Goal: Task Accomplishment & Management: Use online tool/utility

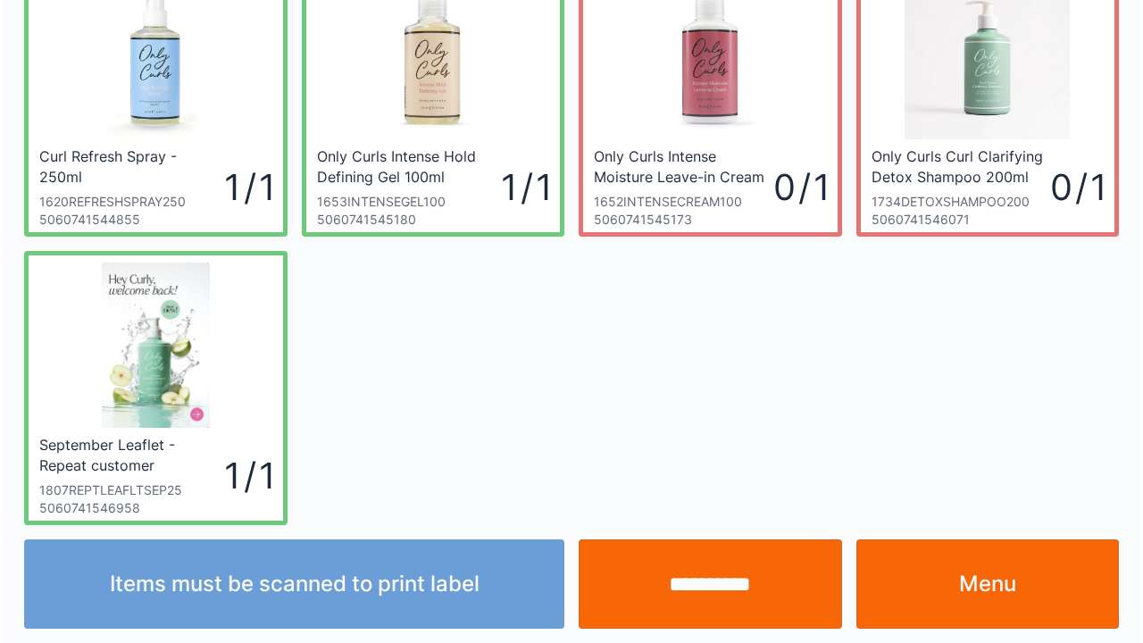
scroll to position [104, 0]
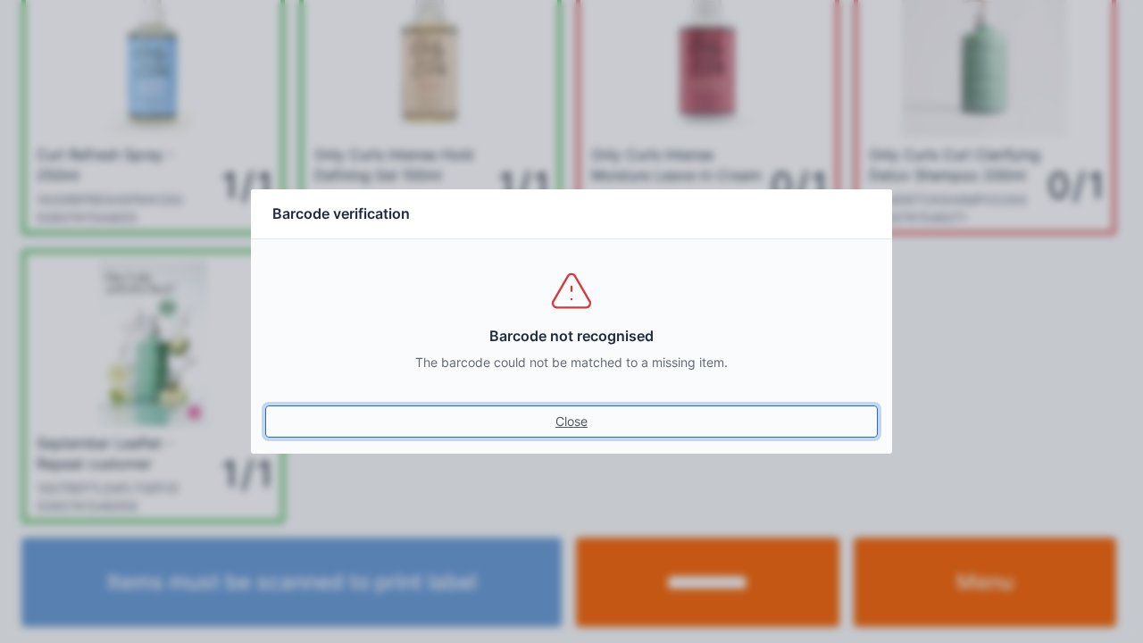
click at [581, 422] on link "Close" at bounding box center [571, 421] width 613 height 32
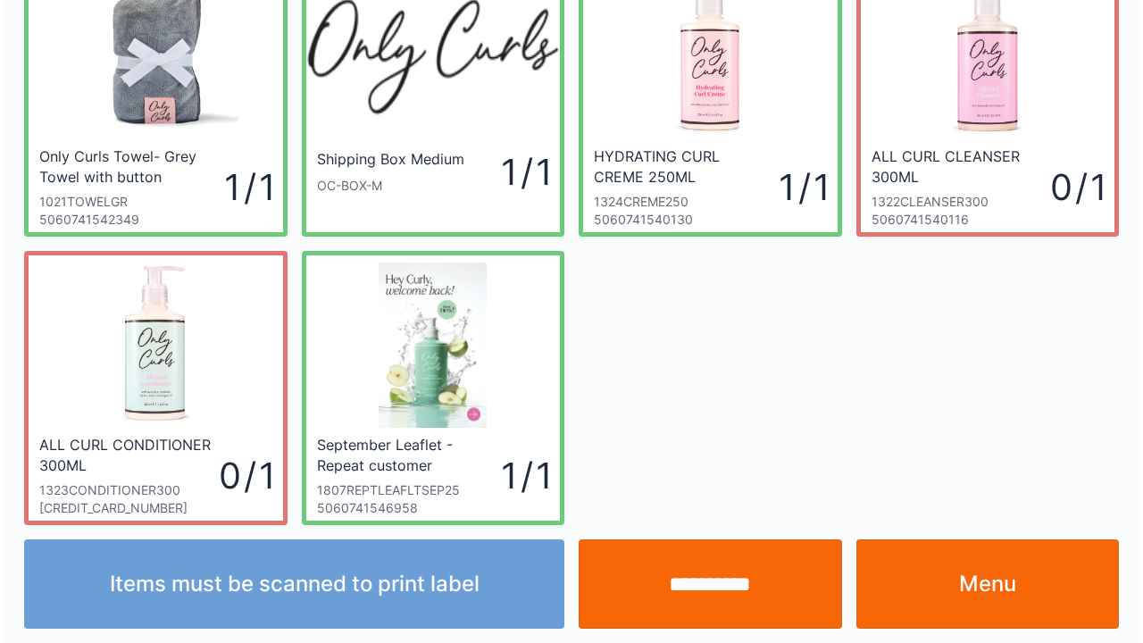
scroll to position [104, 0]
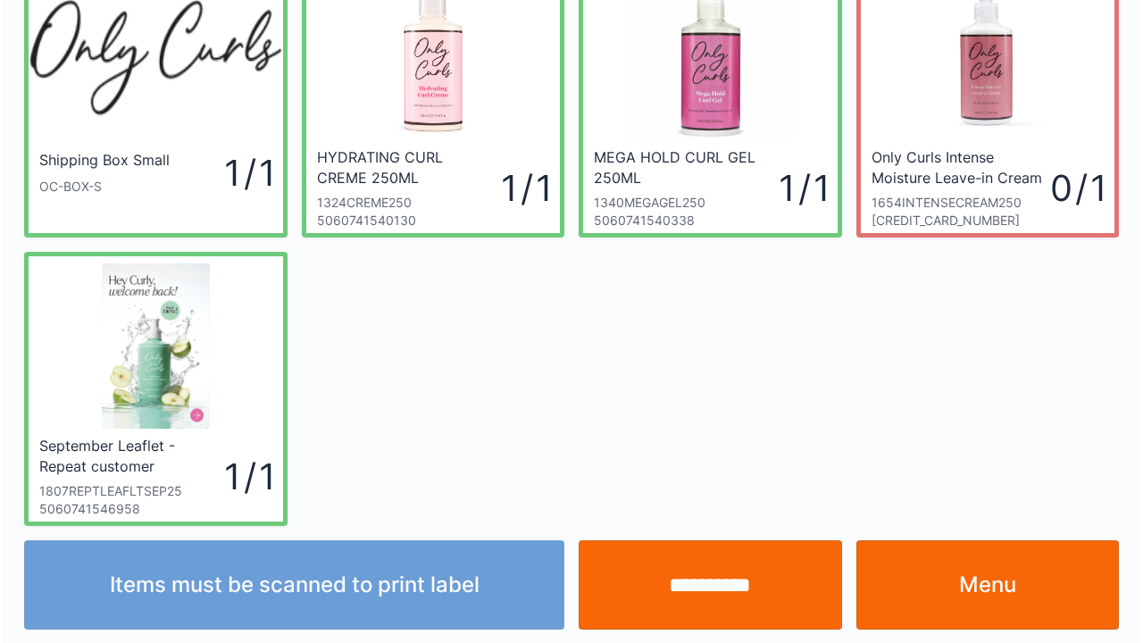
scroll to position [104, 0]
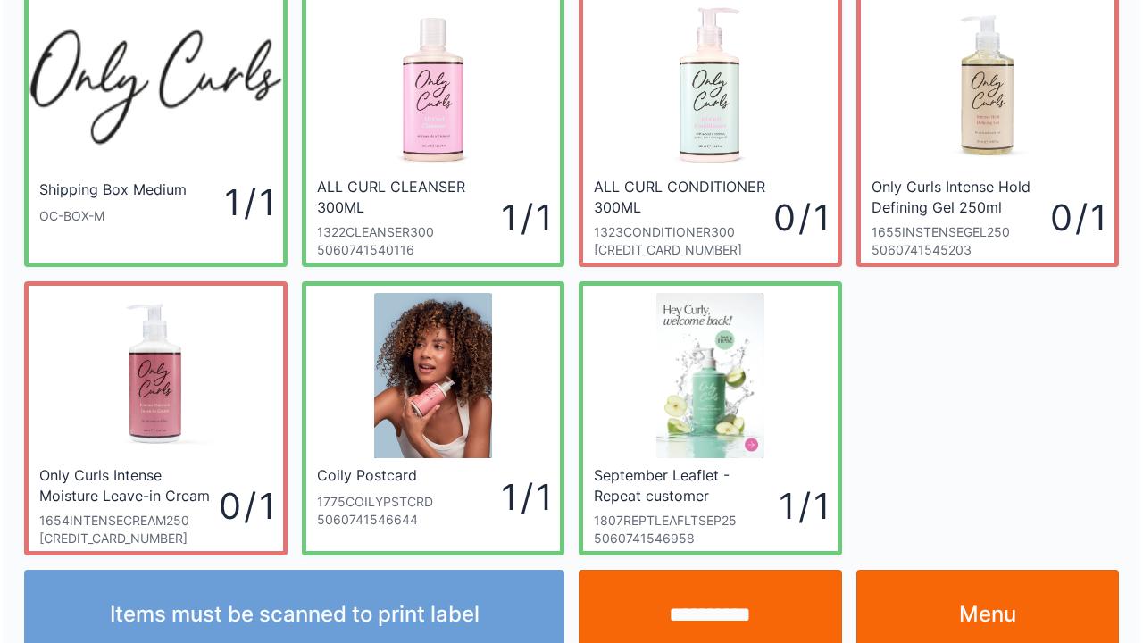
scroll to position [104, 0]
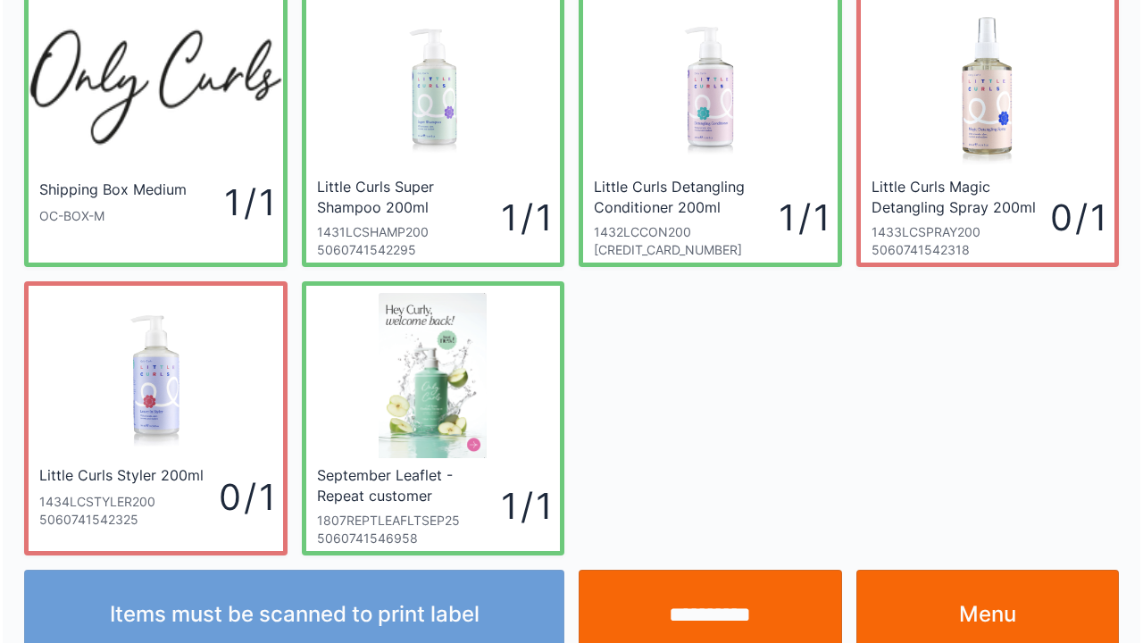
scroll to position [104, 0]
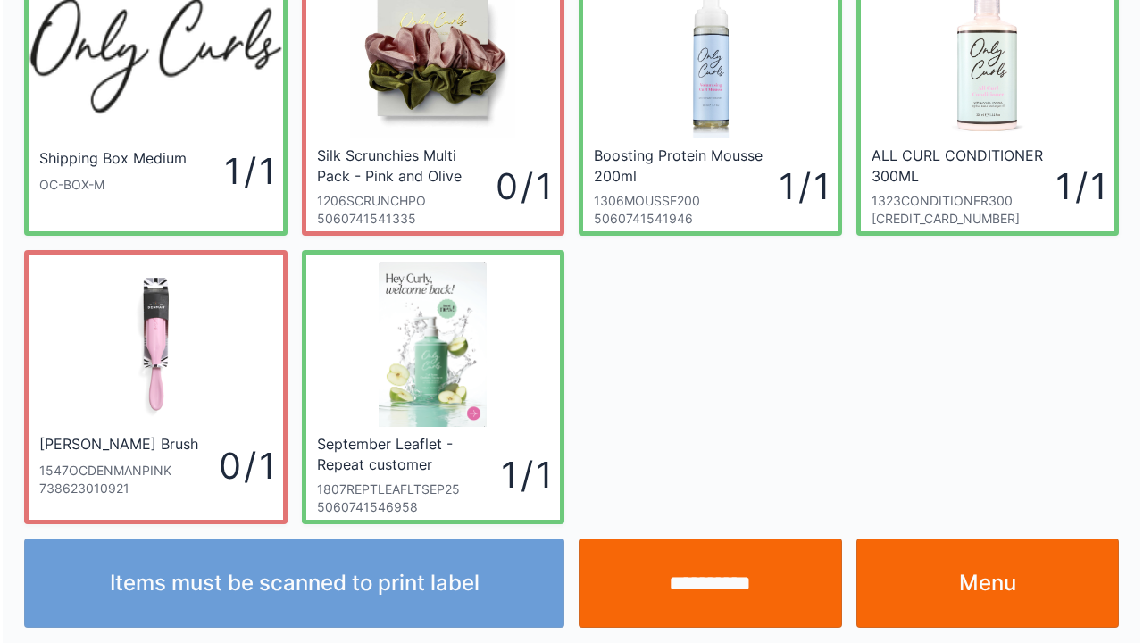
scroll to position [104, 0]
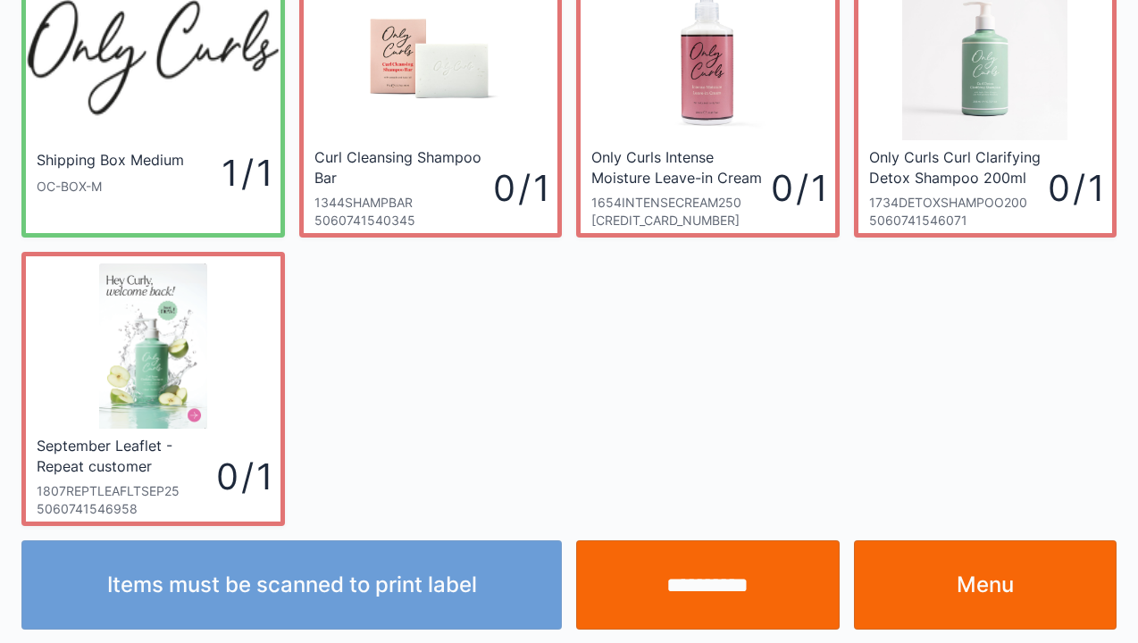
scroll to position [104, 0]
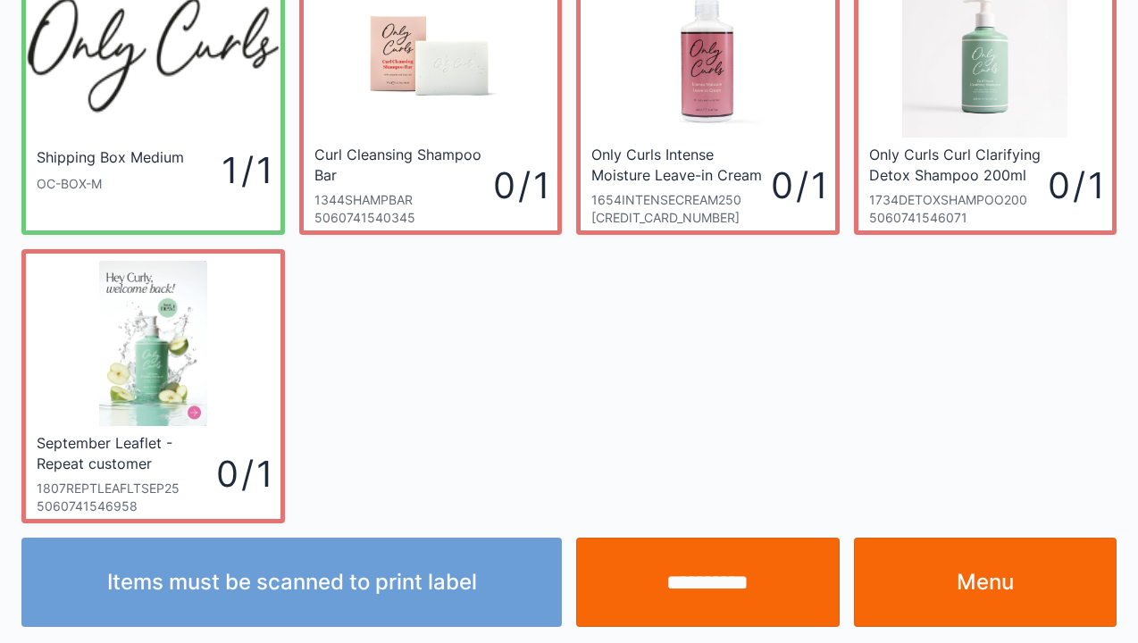
click at [975, 588] on link "Menu" at bounding box center [985, 582] width 263 height 89
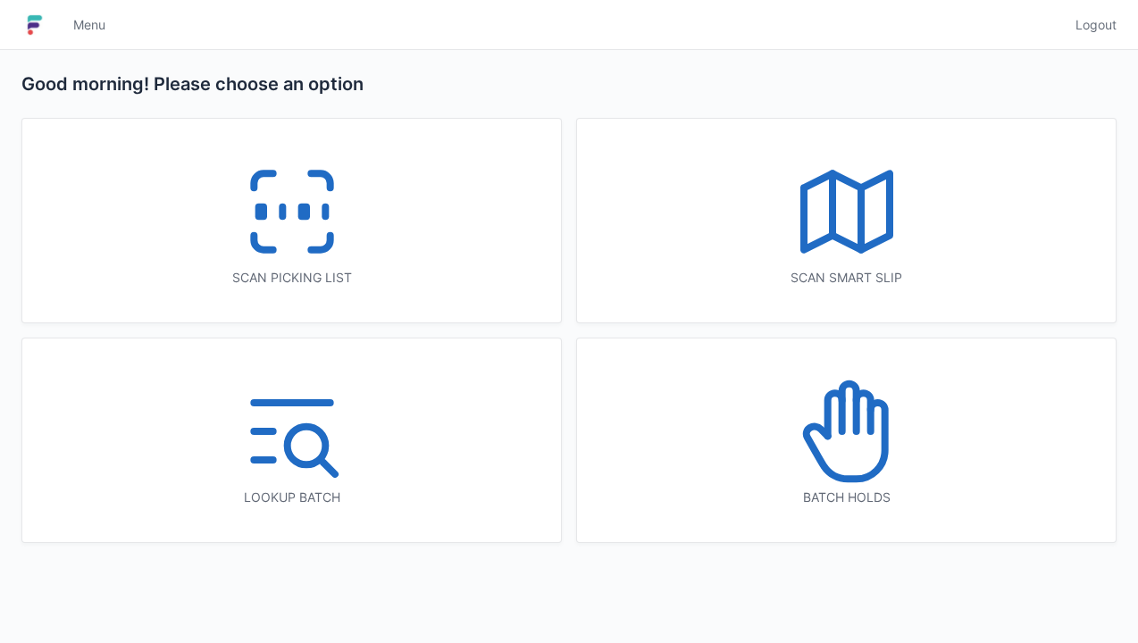
click at [288, 229] on icon at bounding box center [292, 212] width 114 height 114
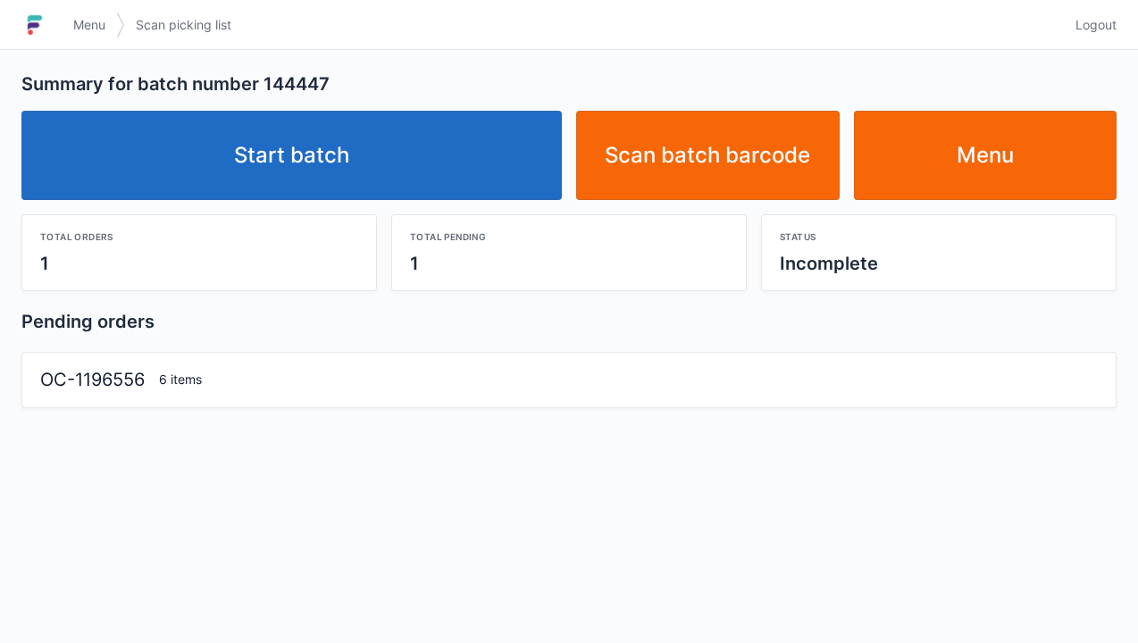
click at [279, 132] on link "Start batch" at bounding box center [291, 155] width 540 height 89
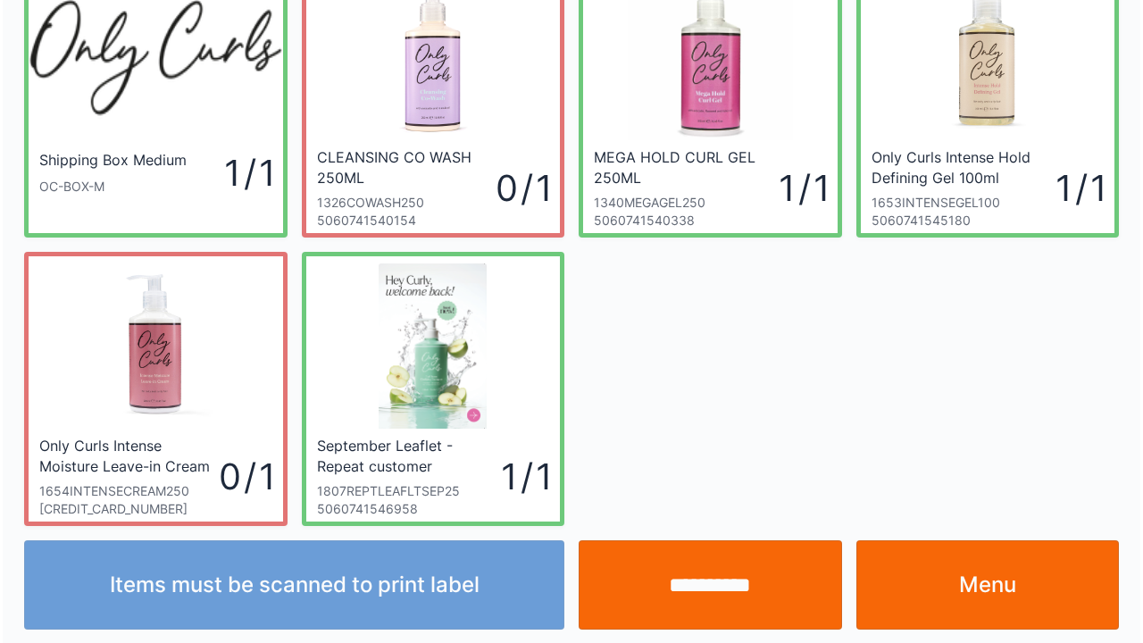
scroll to position [104, 0]
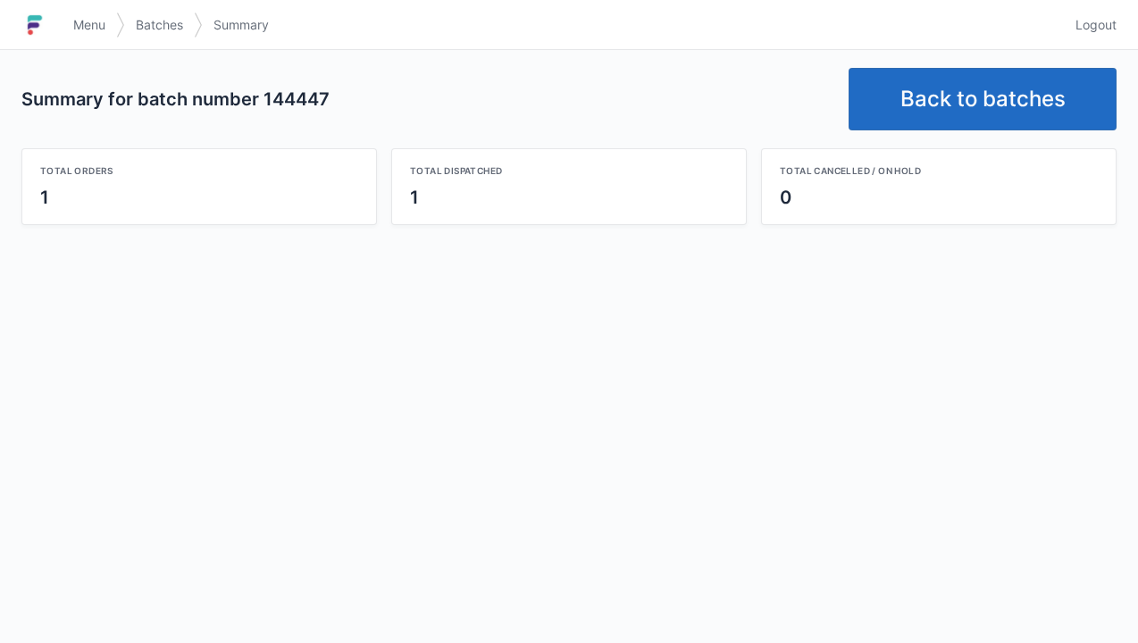
click at [922, 120] on link "Back to batches" at bounding box center [982, 99] width 268 height 63
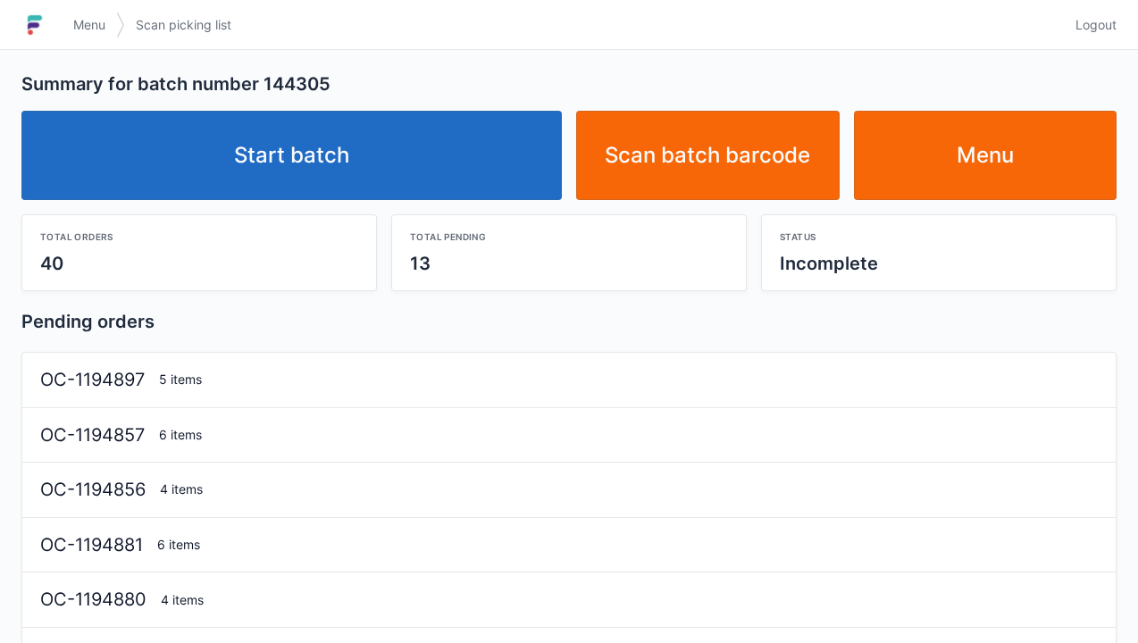
click at [326, 161] on link "Start batch" at bounding box center [291, 155] width 540 height 89
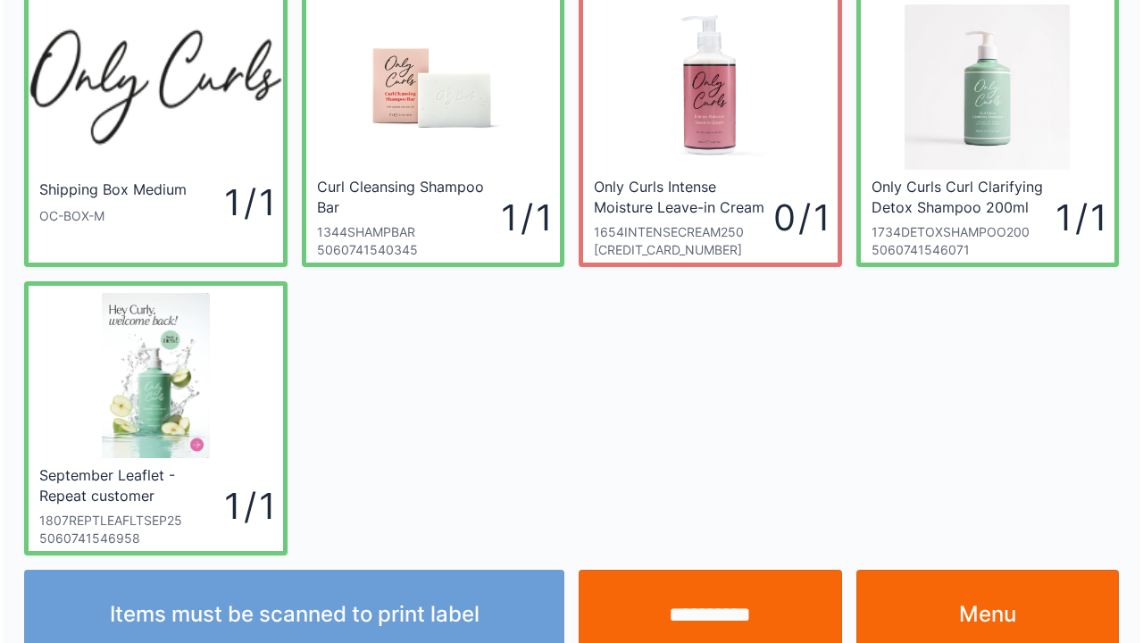
scroll to position [104, 0]
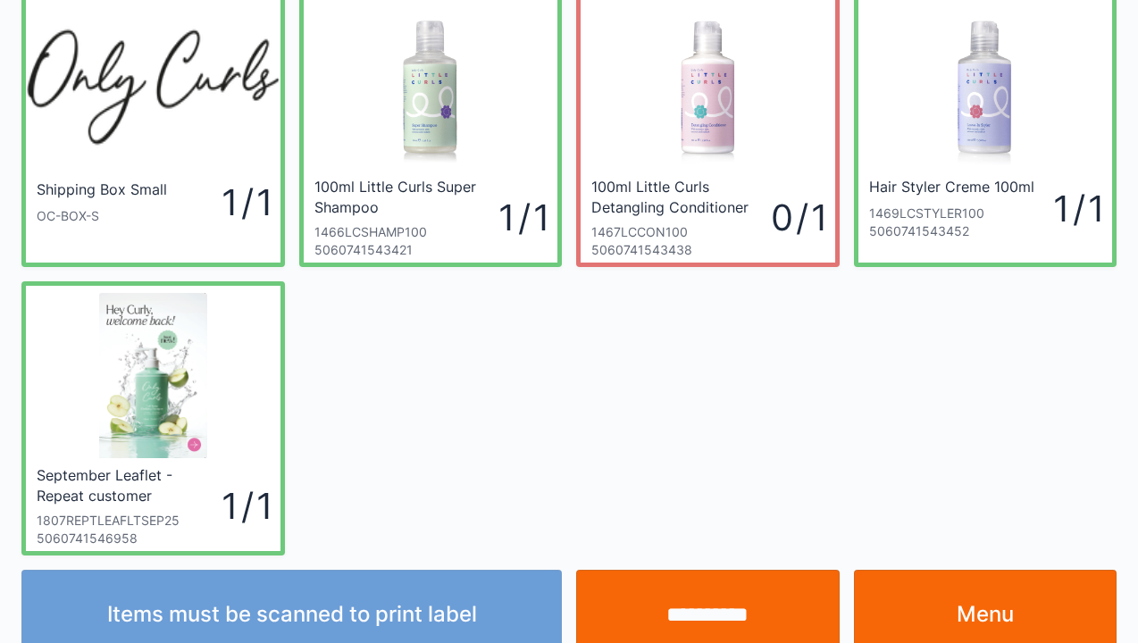
scroll to position [104, 0]
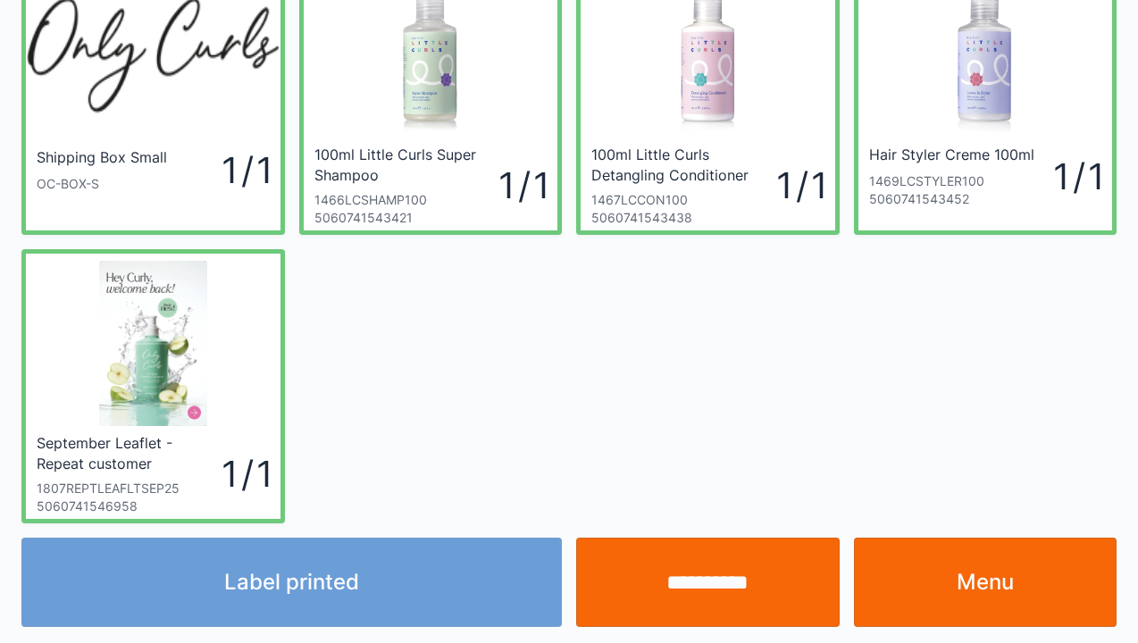
click at [291, 591] on div "Label printed" at bounding box center [291, 582] width 555 height 89
click at [274, 594] on div "Label printed" at bounding box center [291, 582] width 555 height 89
click at [267, 579] on div "Label printed" at bounding box center [291, 582] width 555 height 89
click at [261, 597] on div "Label printed" at bounding box center [291, 582] width 555 height 89
click at [282, 582] on div "Label printed" at bounding box center [291, 582] width 555 height 89
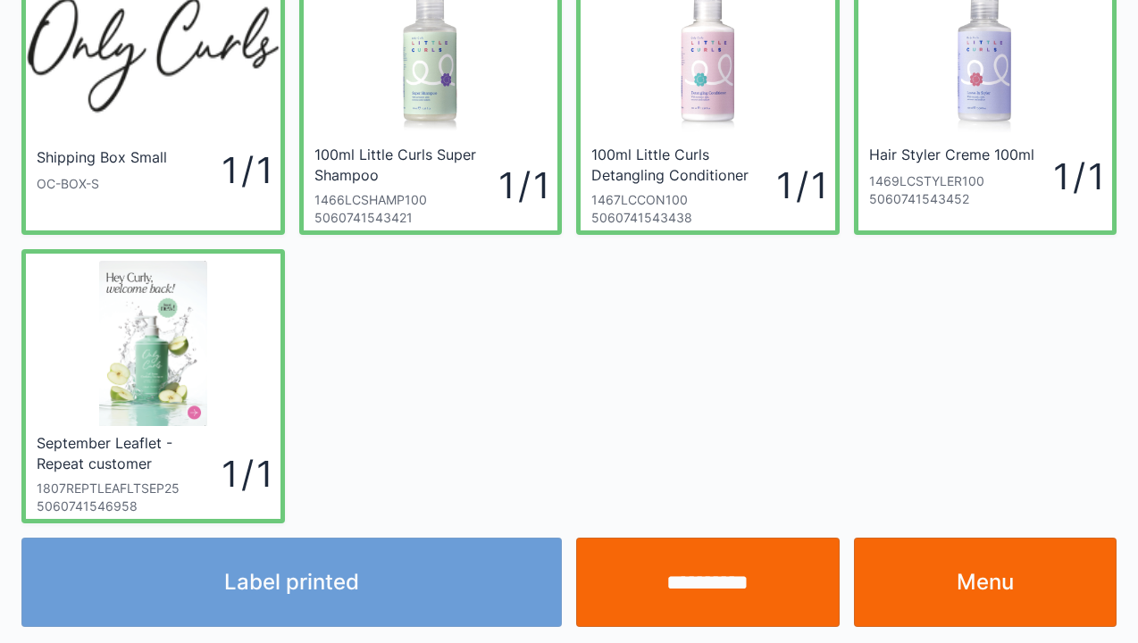
click at [289, 585] on div "Label printed" at bounding box center [291, 582] width 555 height 89
click at [318, 572] on div "Label printed" at bounding box center [291, 582] width 555 height 89
click at [958, 567] on link "Menu" at bounding box center [985, 582] width 263 height 89
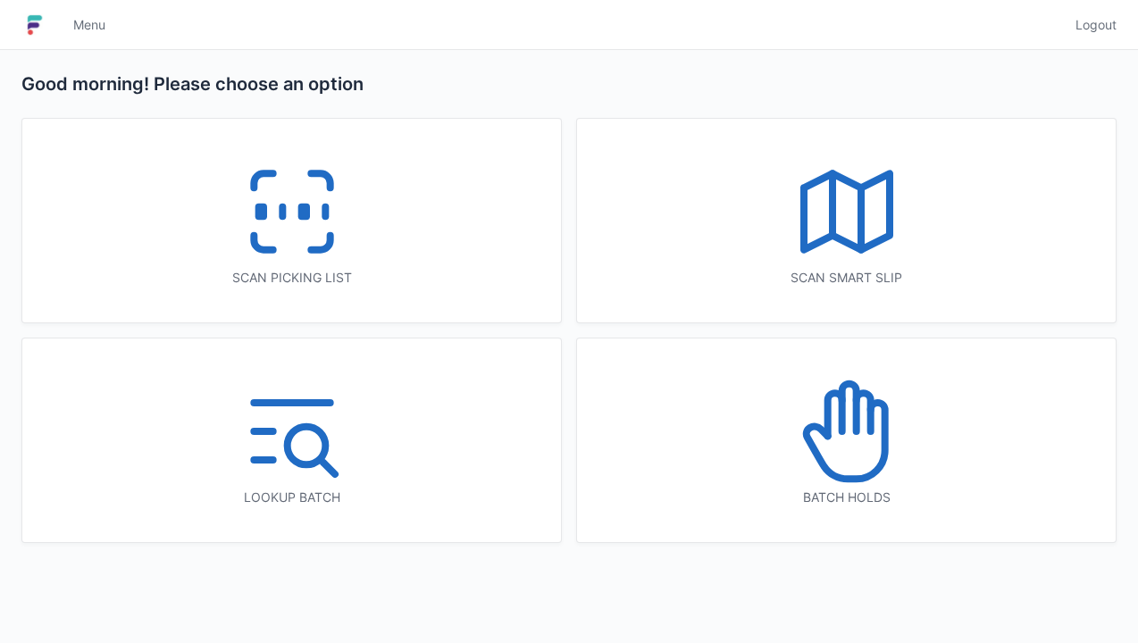
click at [302, 207] on rect at bounding box center [303, 212] width 4 height 10
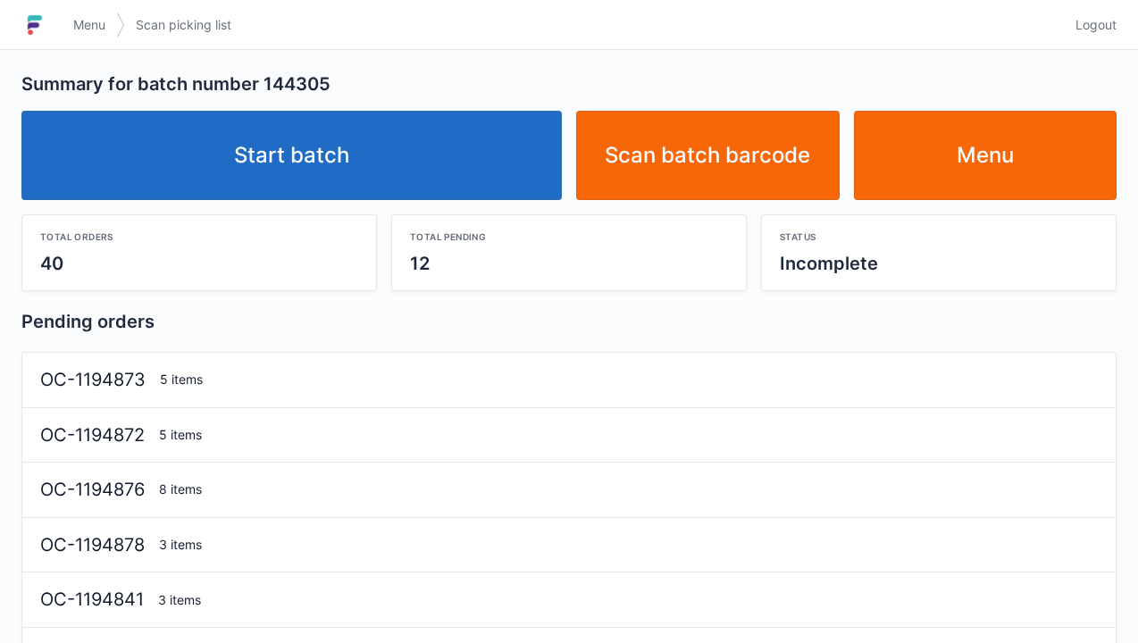
click at [291, 153] on link "Start batch" at bounding box center [291, 155] width 540 height 89
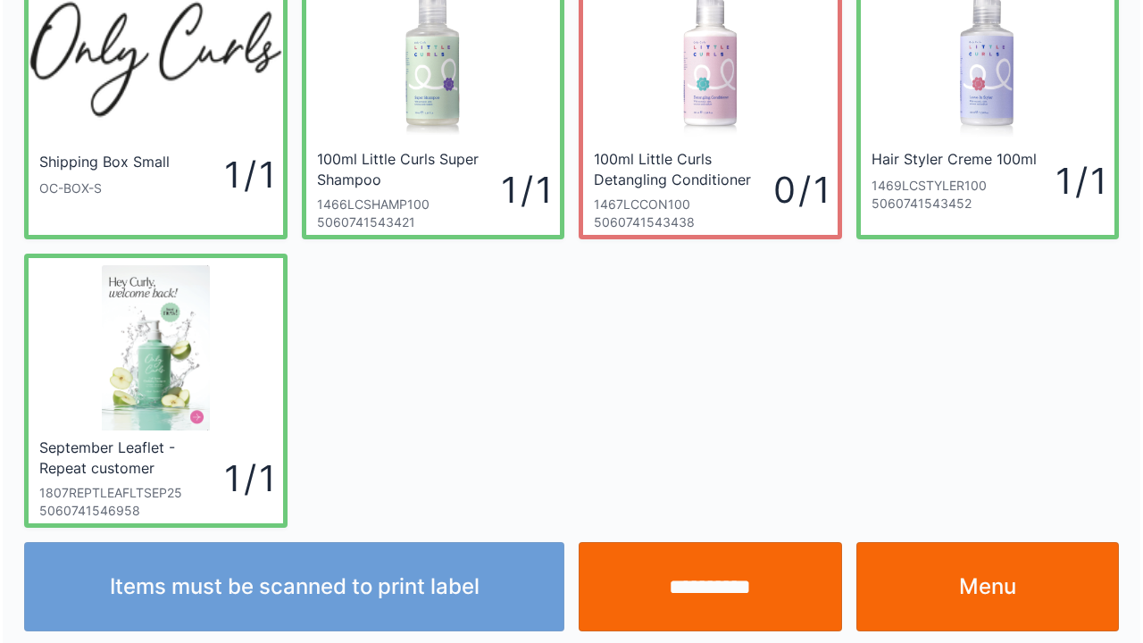
scroll to position [104, 0]
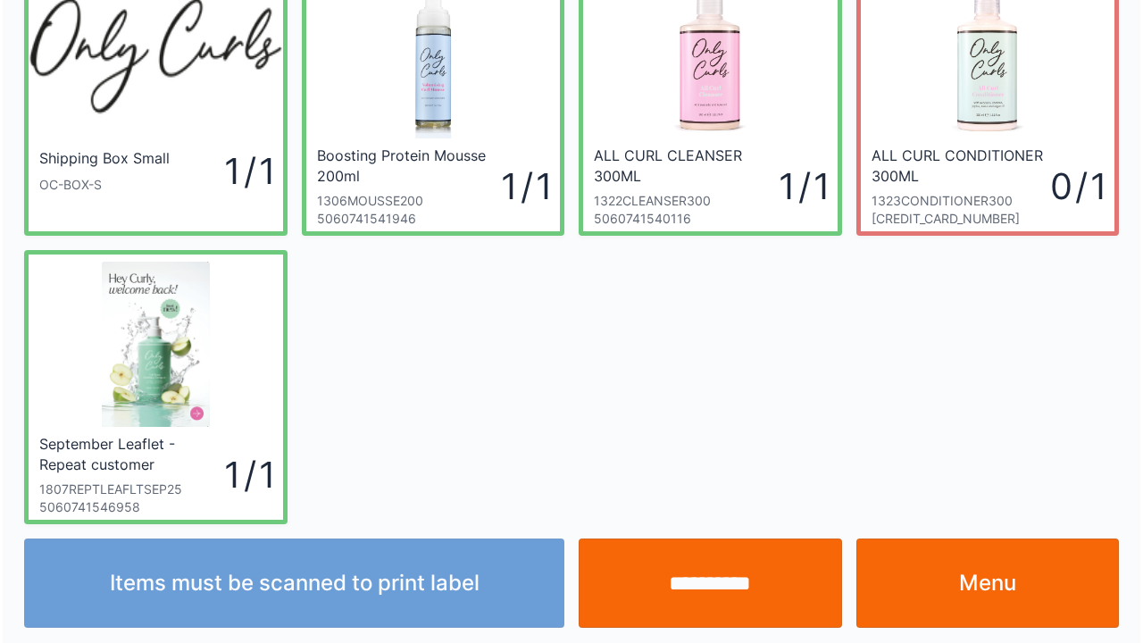
scroll to position [104, 0]
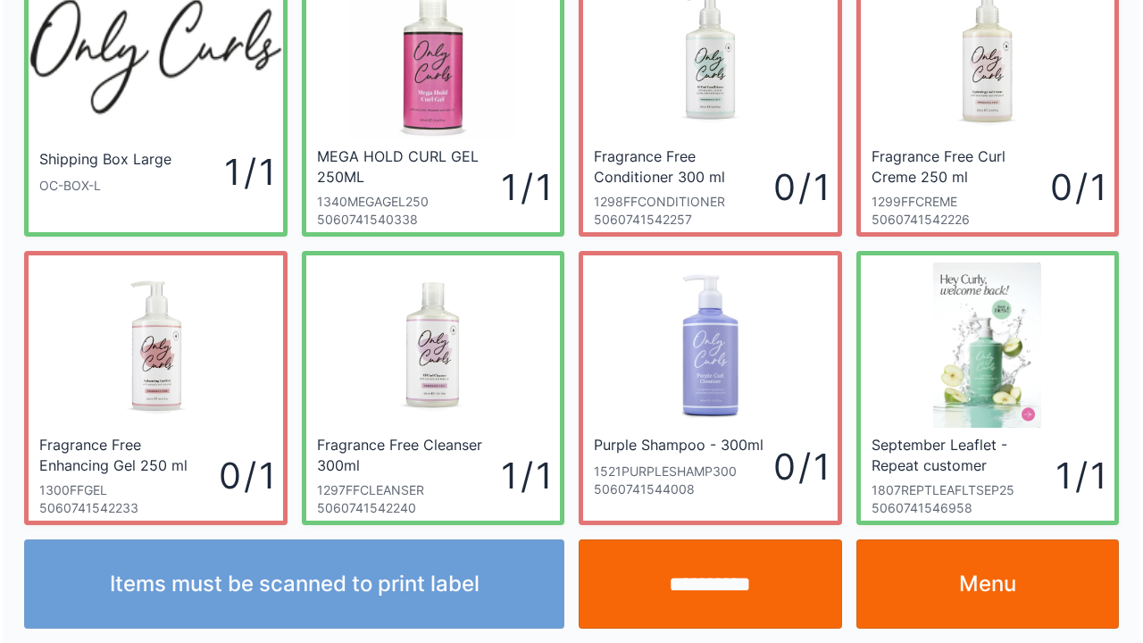
scroll to position [104, 0]
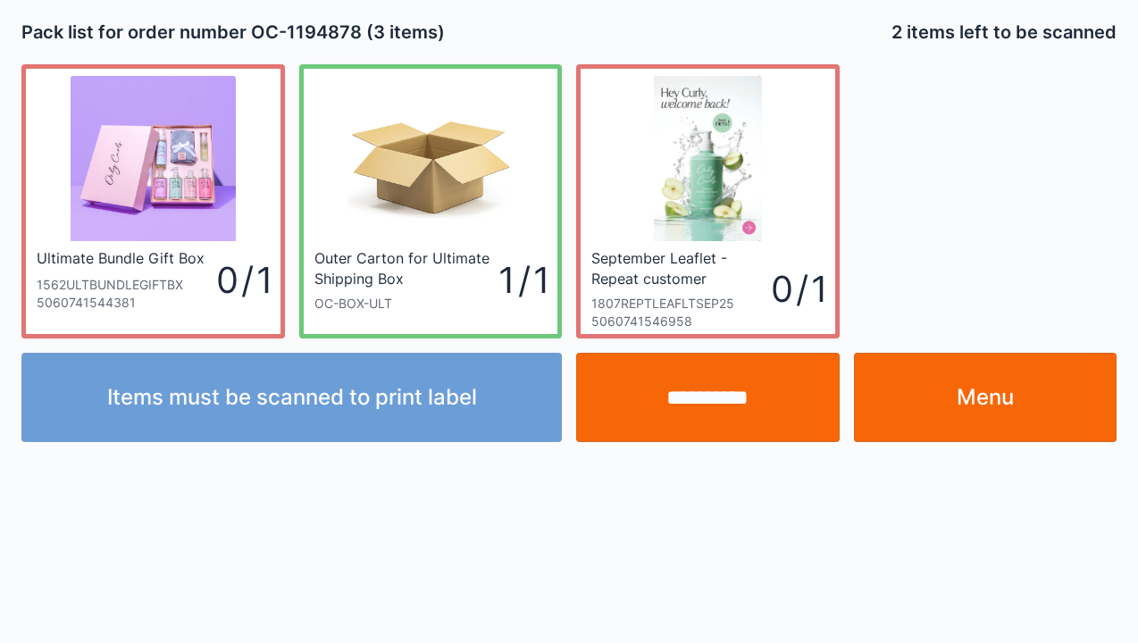
click at [950, 393] on link "Menu" at bounding box center [985, 397] width 263 height 89
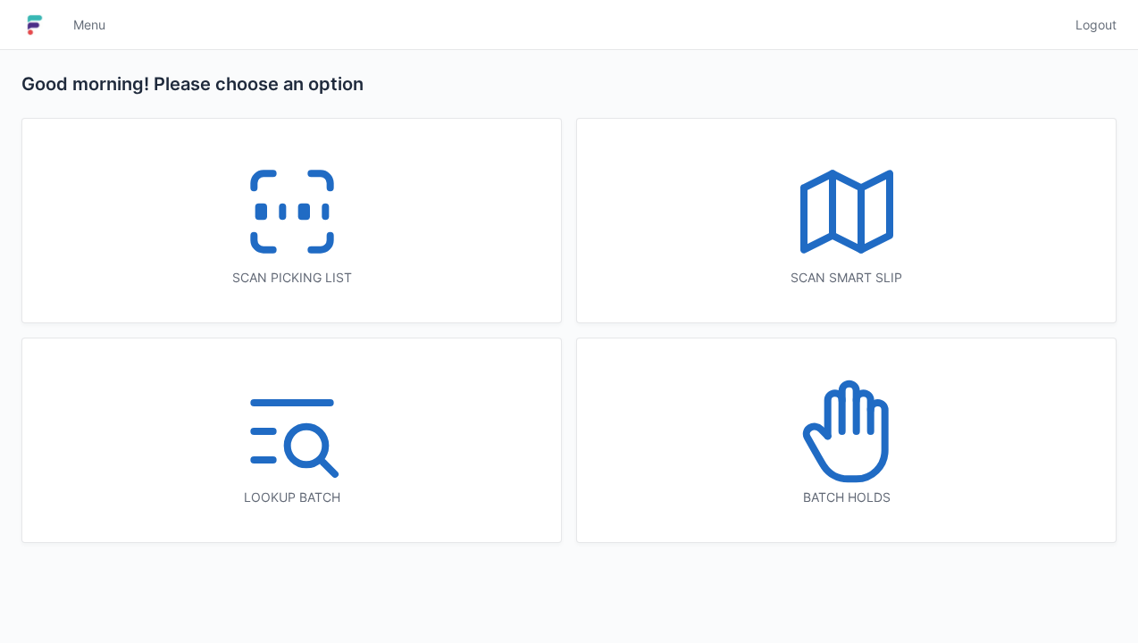
click at [267, 205] on icon at bounding box center [292, 212] width 114 height 114
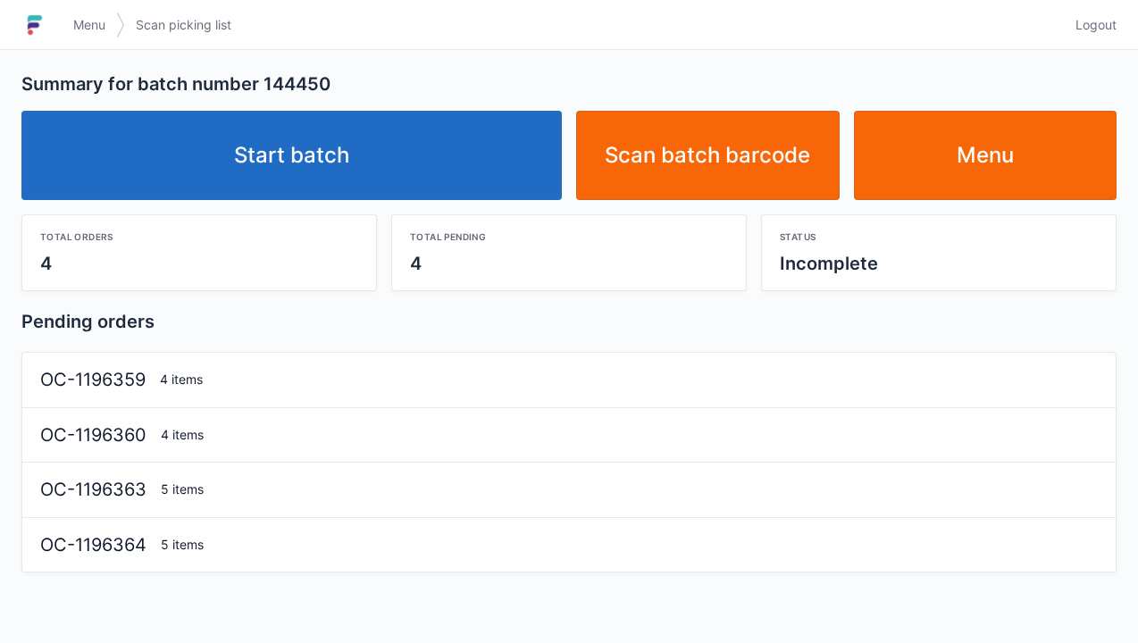
click at [332, 143] on link "Start batch" at bounding box center [291, 155] width 540 height 89
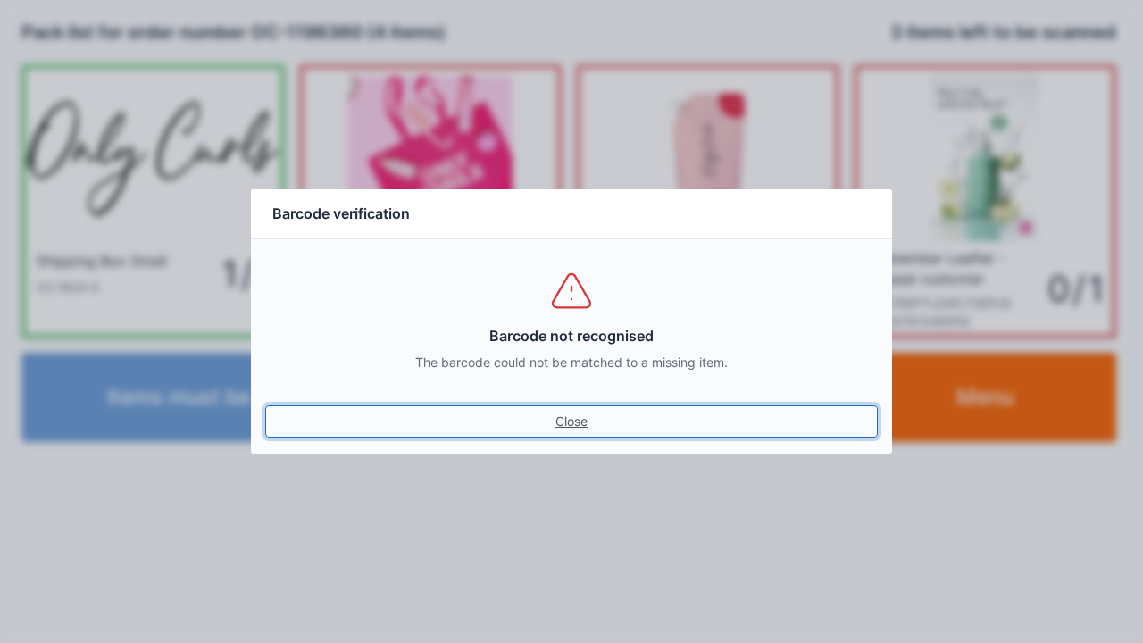
click at [549, 424] on link "Close" at bounding box center [571, 421] width 613 height 32
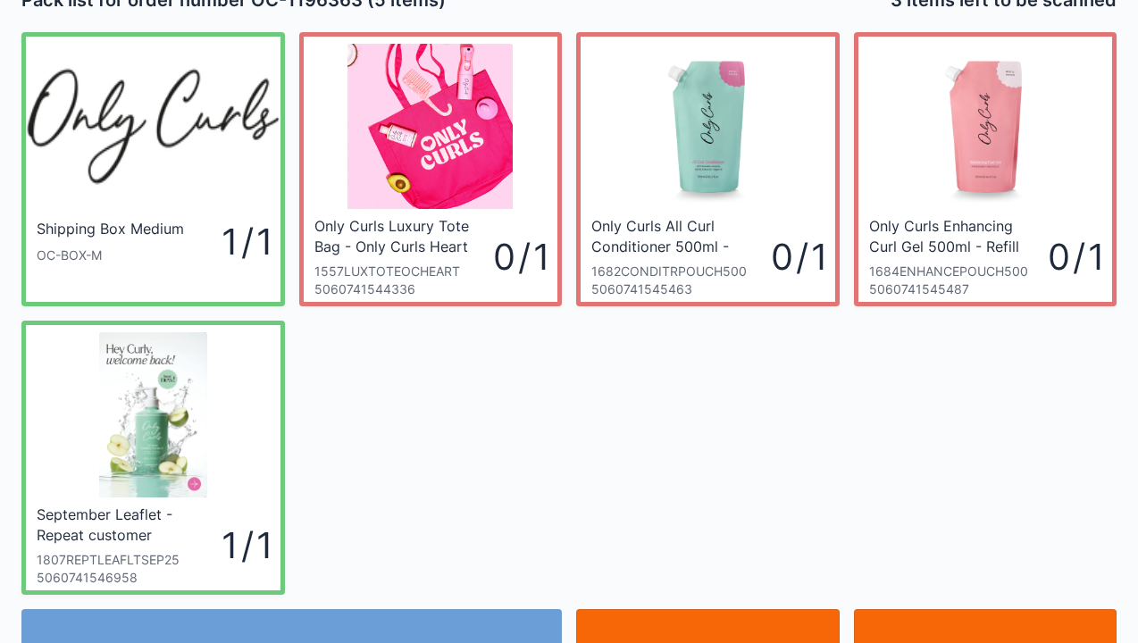
scroll to position [36, 0]
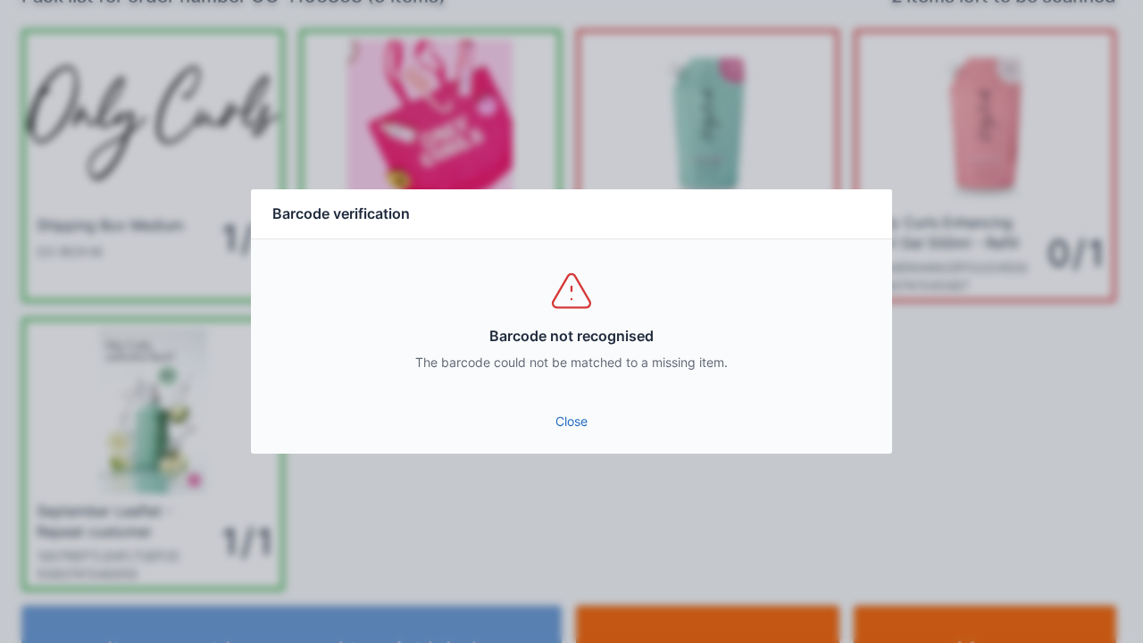
click at [564, 414] on link "Close" at bounding box center [571, 421] width 613 height 32
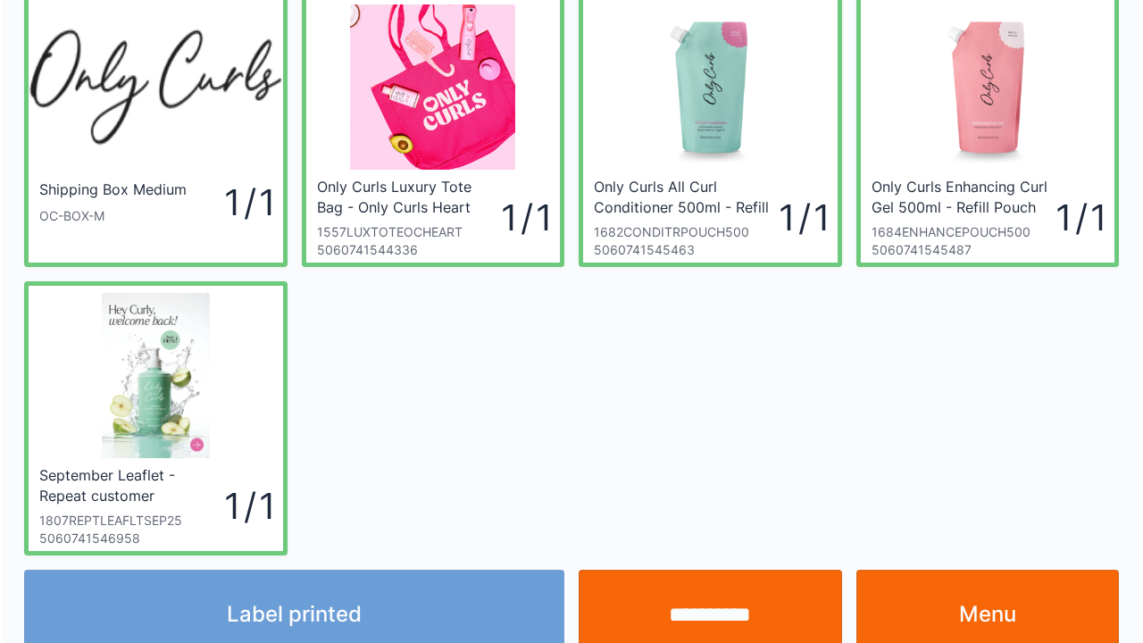
scroll to position [104, 0]
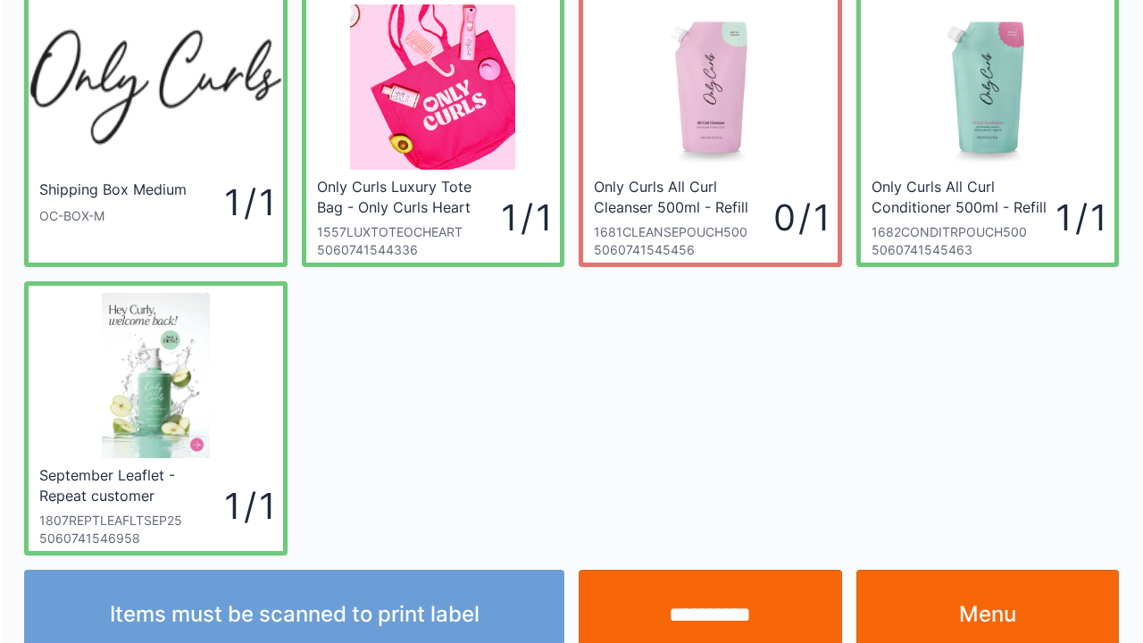
scroll to position [104, 0]
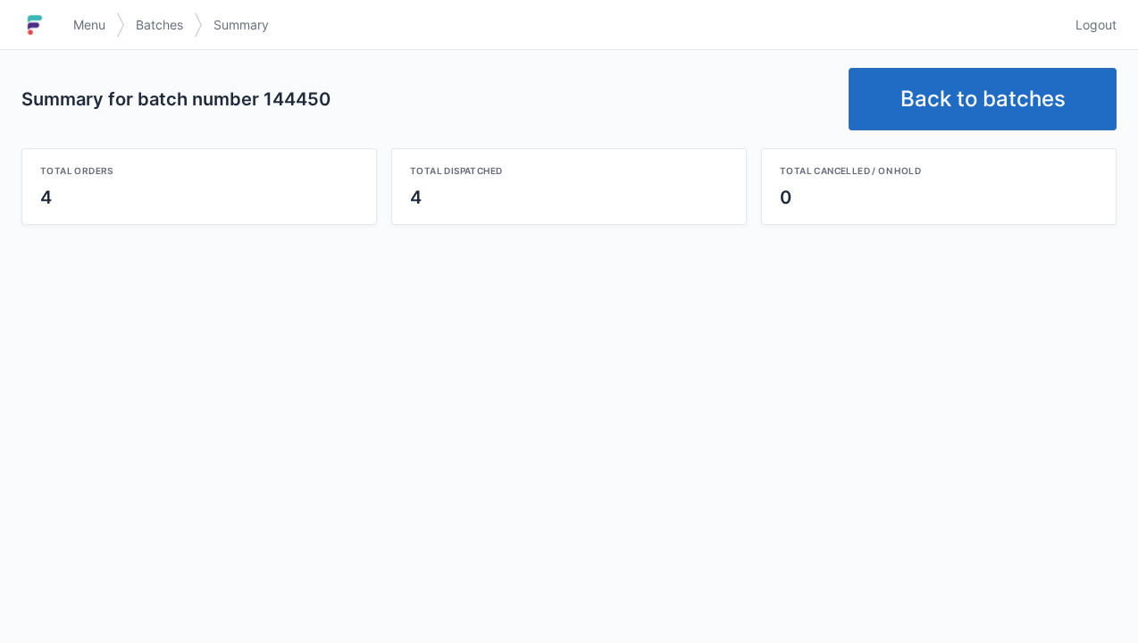
click at [990, 88] on link "Back to batches" at bounding box center [982, 99] width 268 height 63
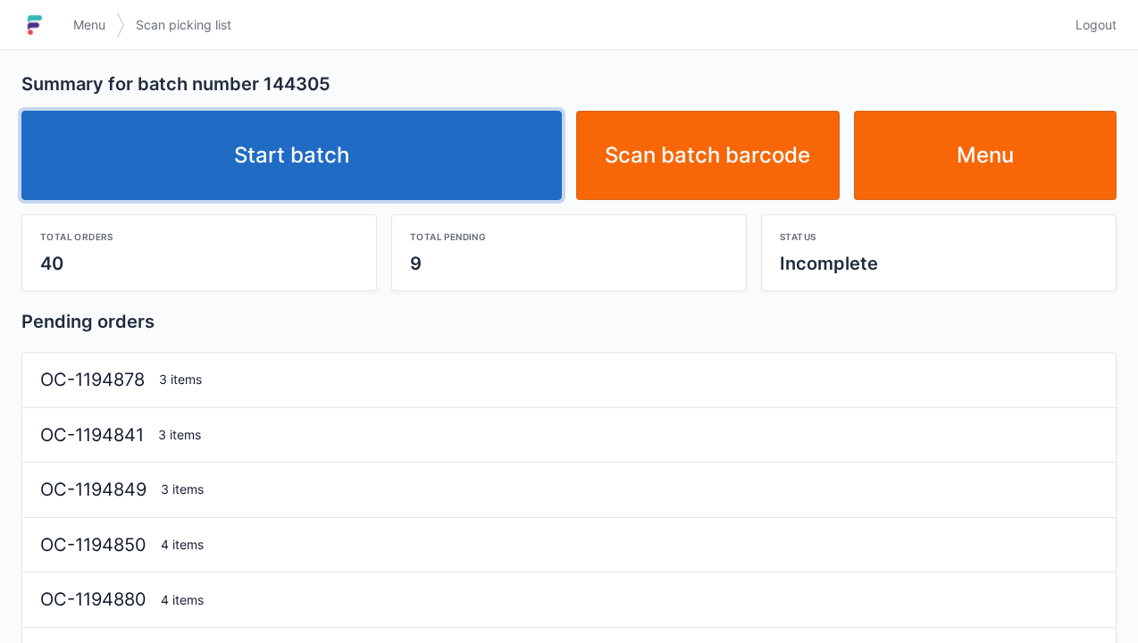
click at [312, 136] on link "Start batch" at bounding box center [291, 155] width 540 height 89
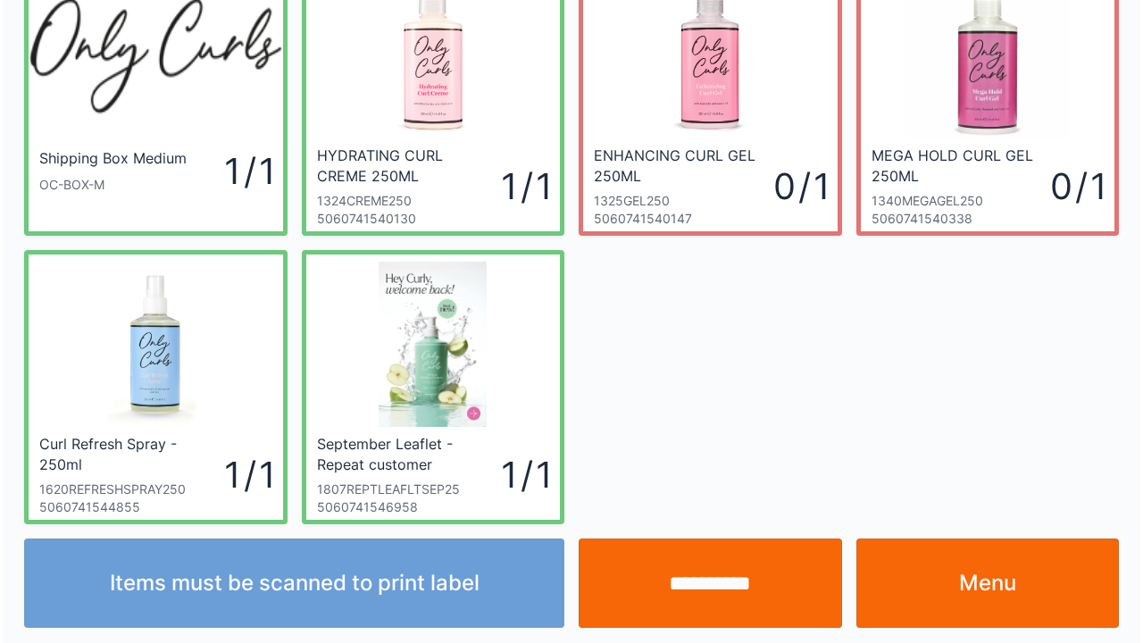
scroll to position [104, 0]
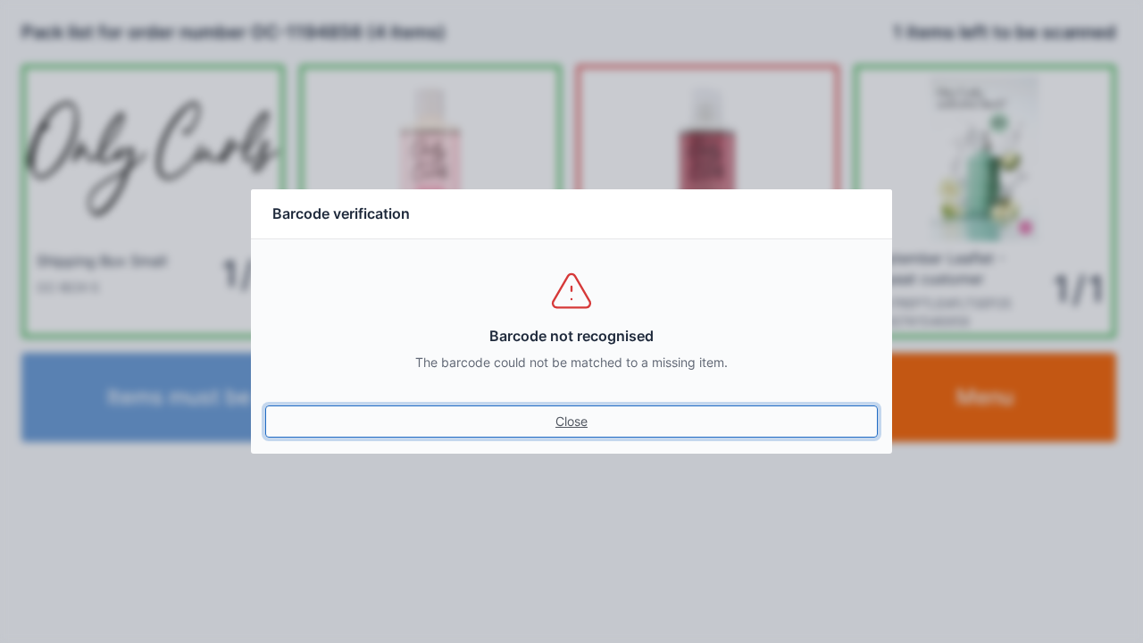
click at [566, 409] on link "Close" at bounding box center [571, 421] width 613 height 32
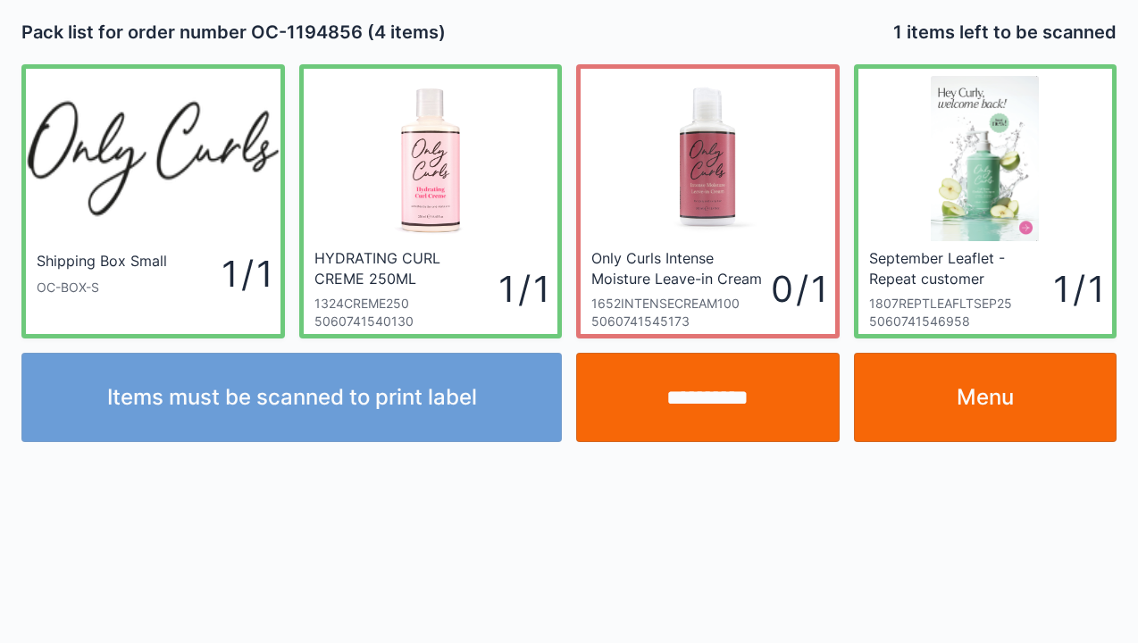
click at [694, 381] on input "**********" at bounding box center [707, 397] width 263 height 89
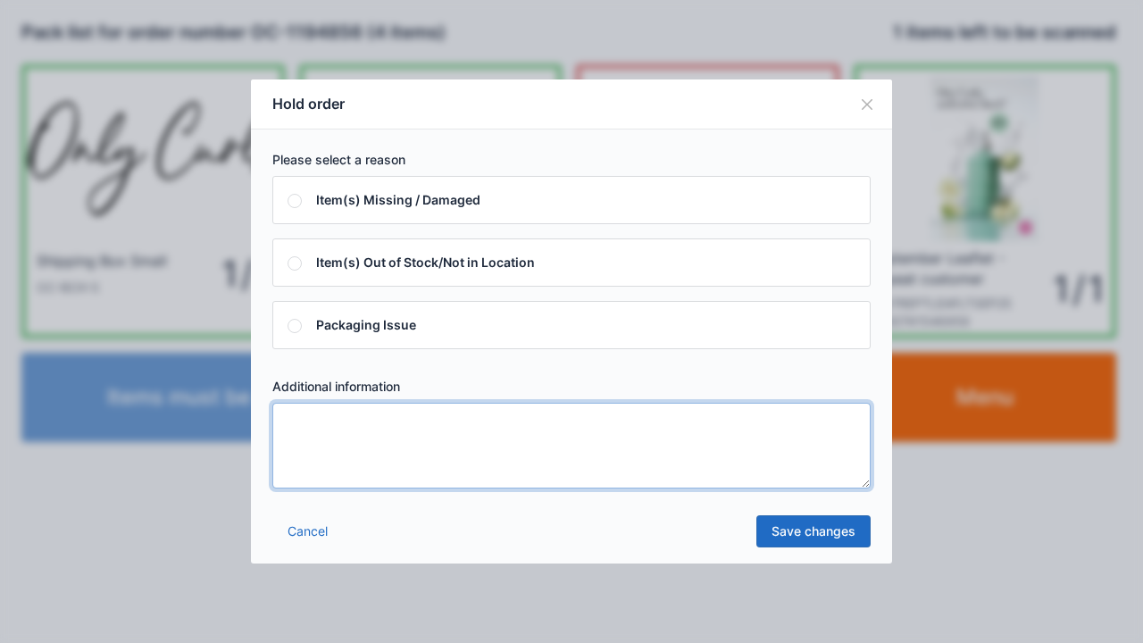
click at [291, 426] on textarea at bounding box center [571, 446] width 598 height 86
type textarea "*****"
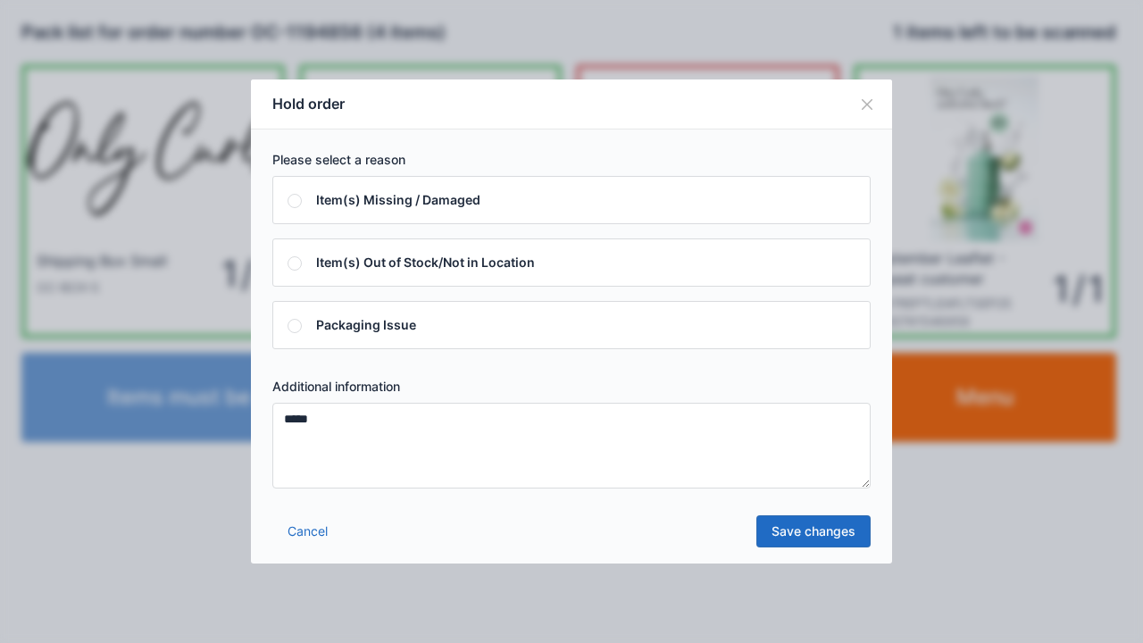
click at [811, 534] on link "Save changes" at bounding box center [813, 531] width 114 height 32
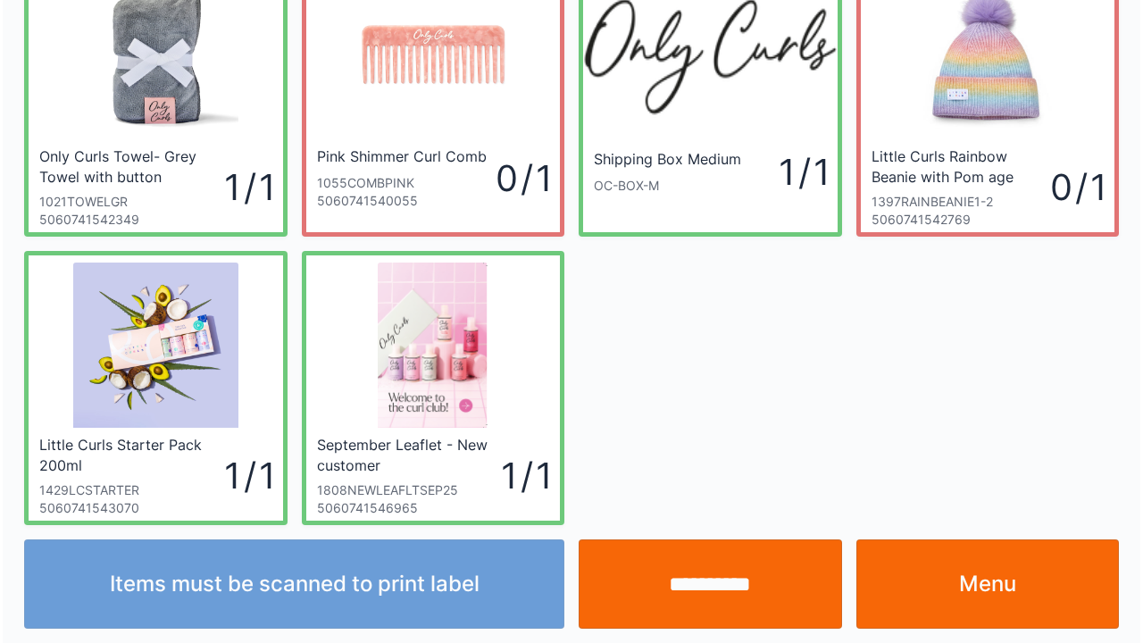
scroll to position [104, 0]
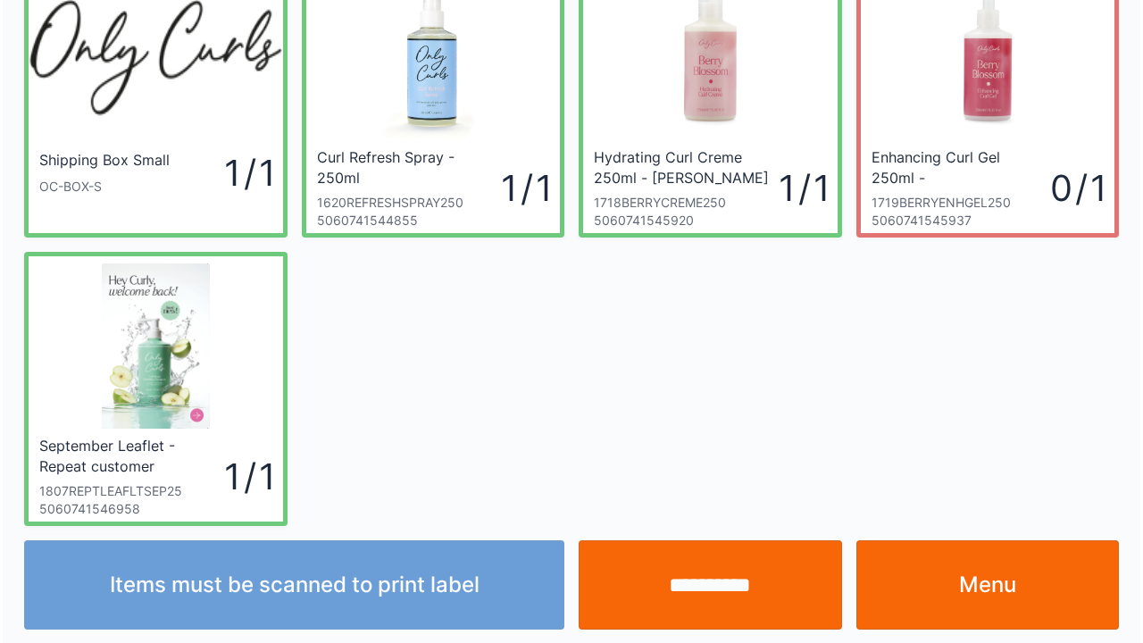
scroll to position [104, 0]
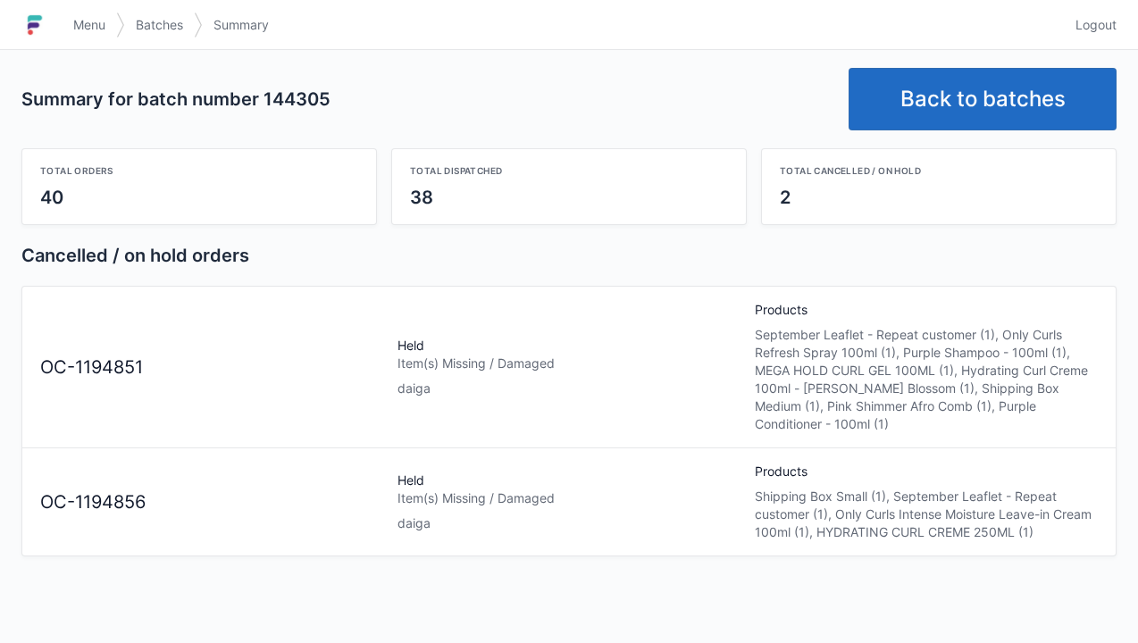
click at [979, 105] on link "Back to batches" at bounding box center [982, 99] width 268 height 63
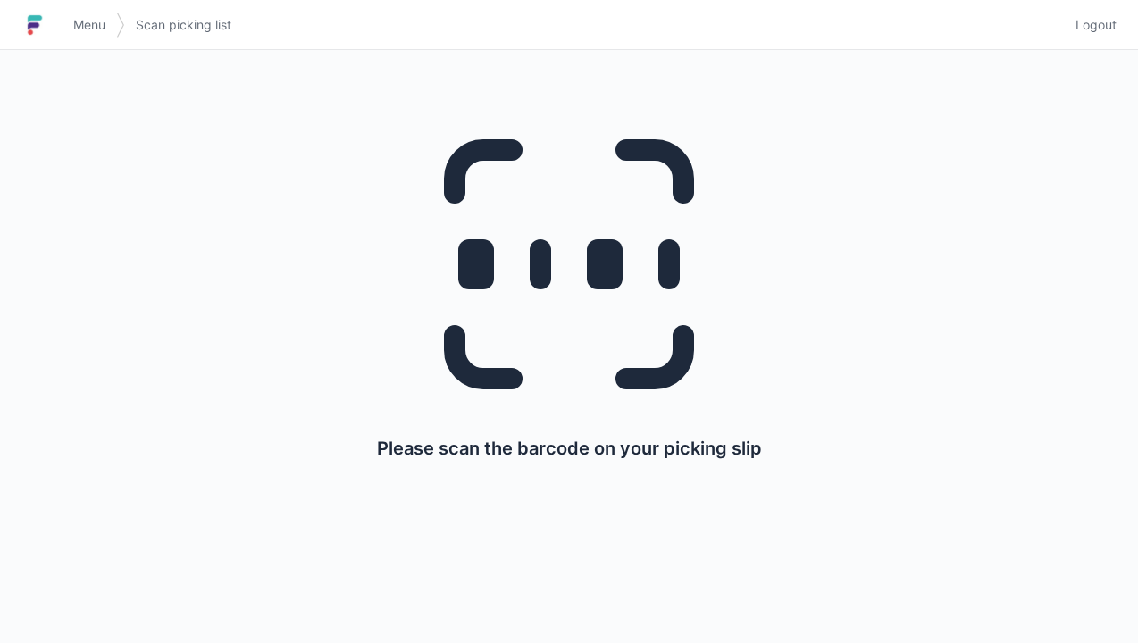
click at [63, 19] on link "Menu" at bounding box center [90, 25] width 54 height 32
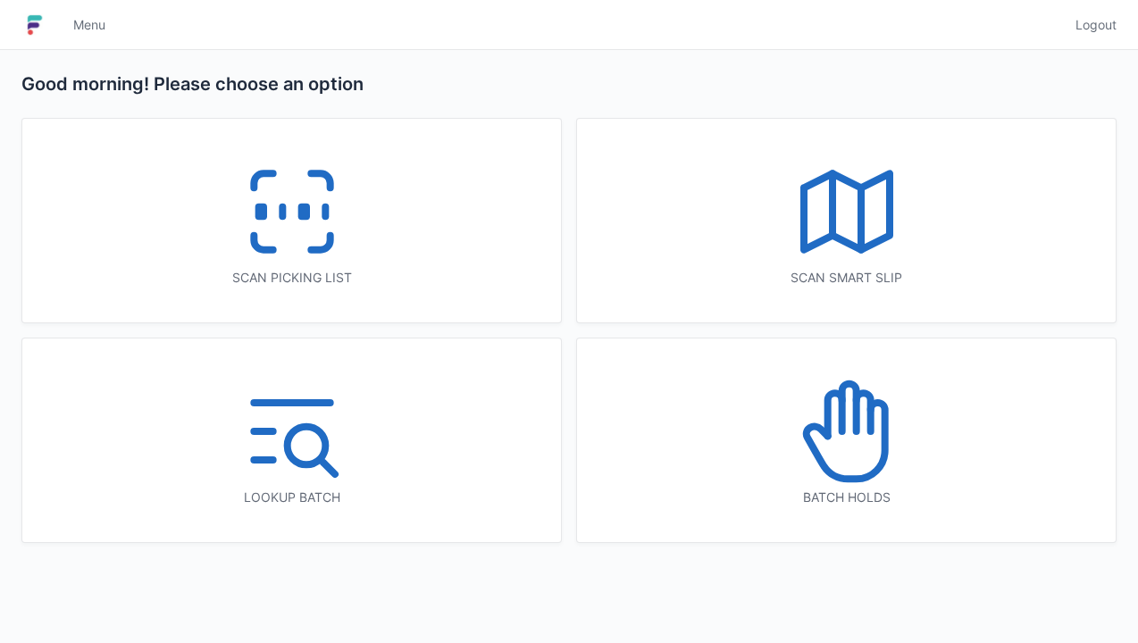
click at [877, 439] on icon at bounding box center [846, 431] width 114 height 114
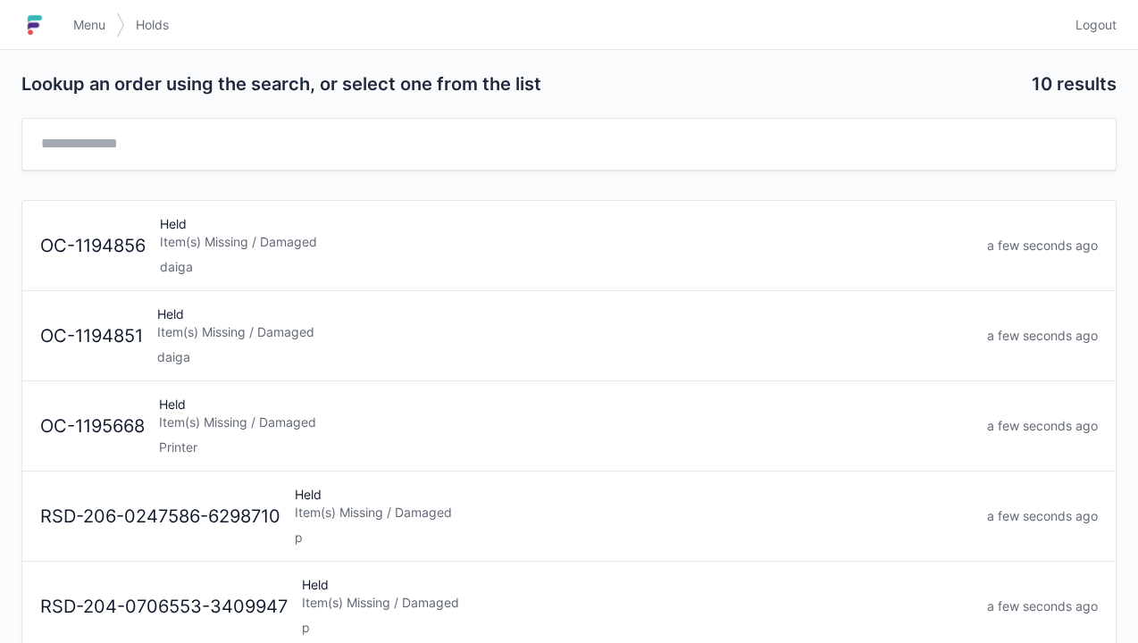
click at [243, 235] on div "Item(s) Missing / Damaged" at bounding box center [566, 242] width 813 height 18
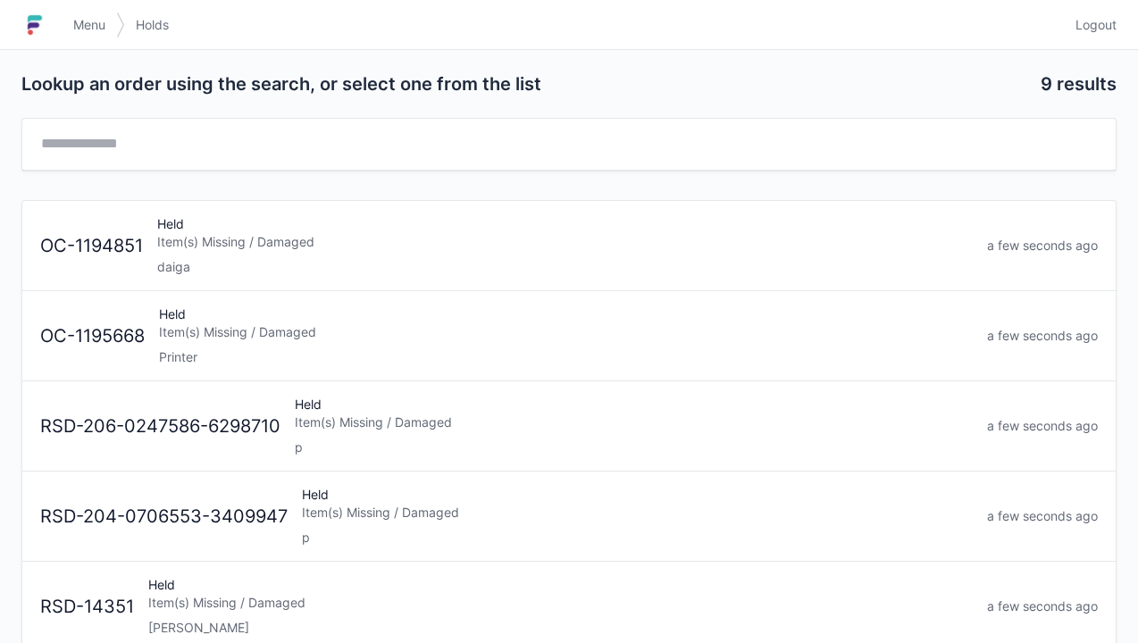
click at [202, 238] on div "Item(s) Missing / Damaged" at bounding box center [564, 242] width 815 height 18
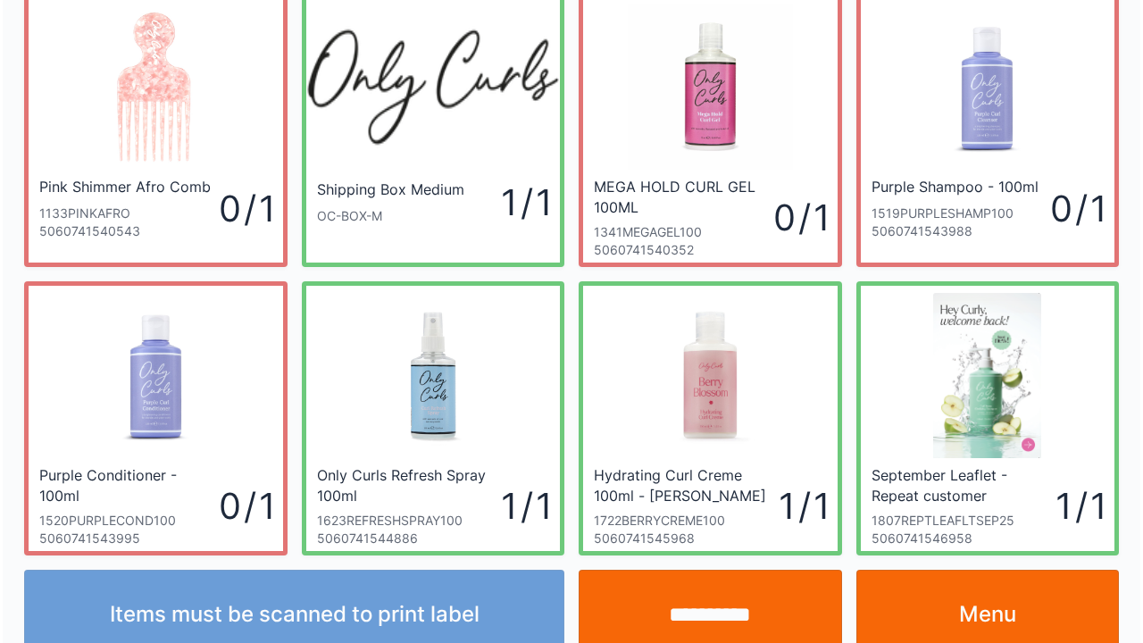
scroll to position [104, 0]
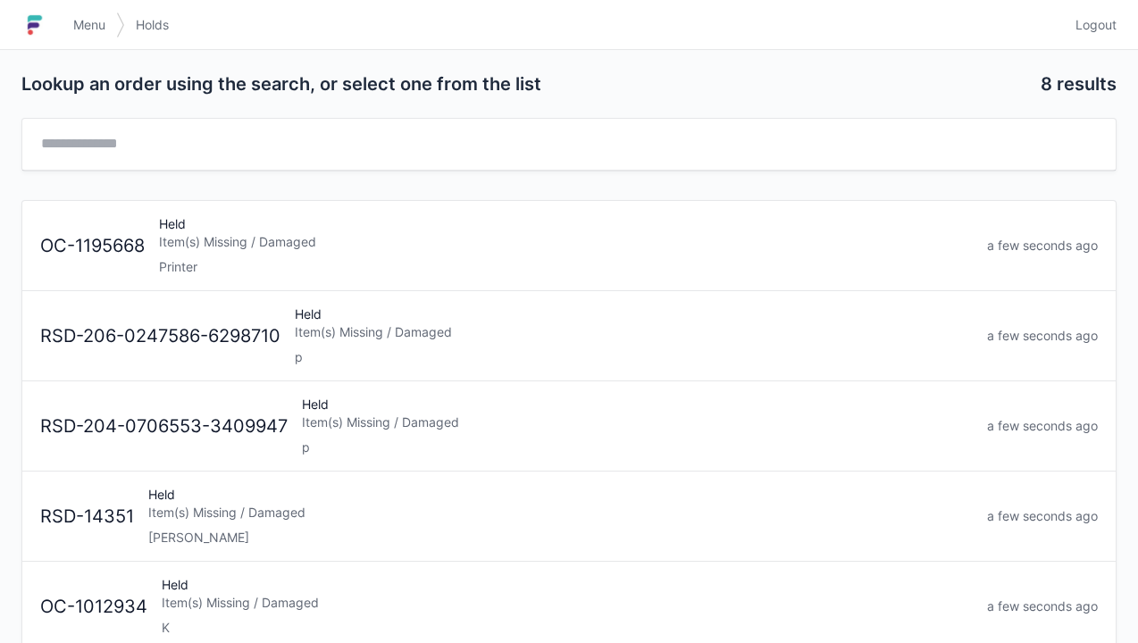
click at [70, 13] on link "Menu" at bounding box center [90, 25] width 54 height 32
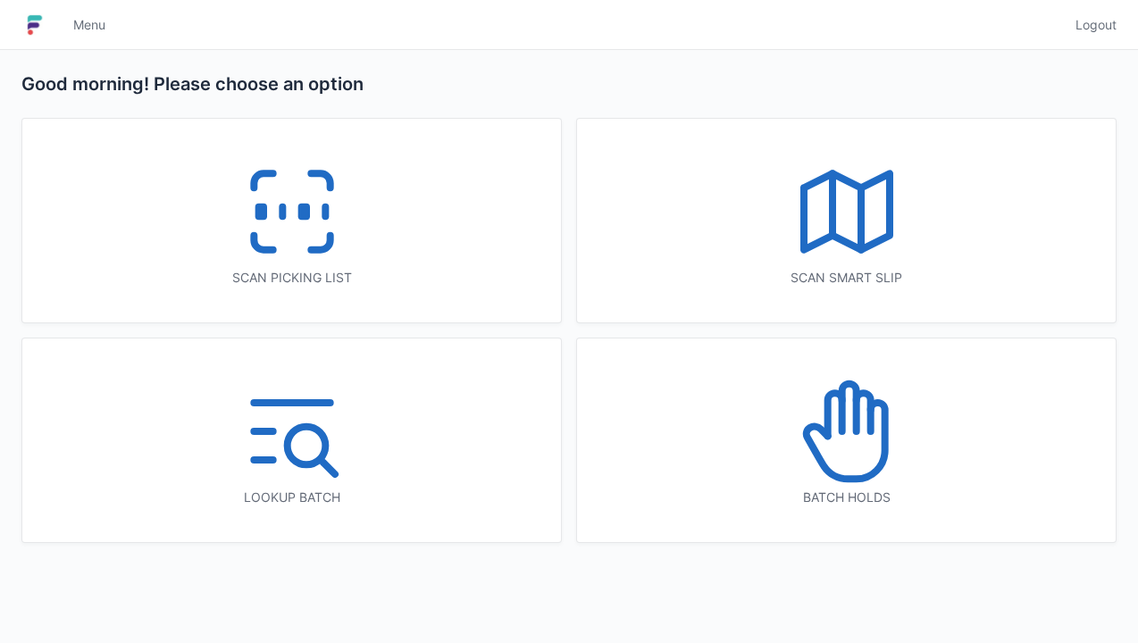
click at [259, 217] on rect at bounding box center [260, 212] width 4 height 10
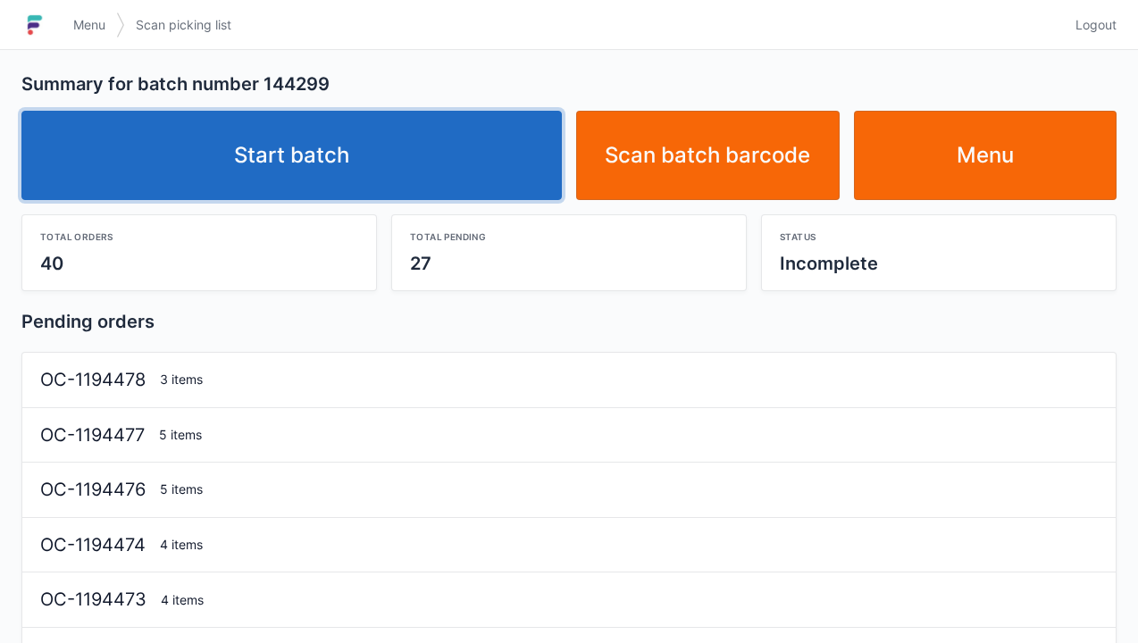
click at [320, 162] on link "Start batch" at bounding box center [291, 155] width 540 height 89
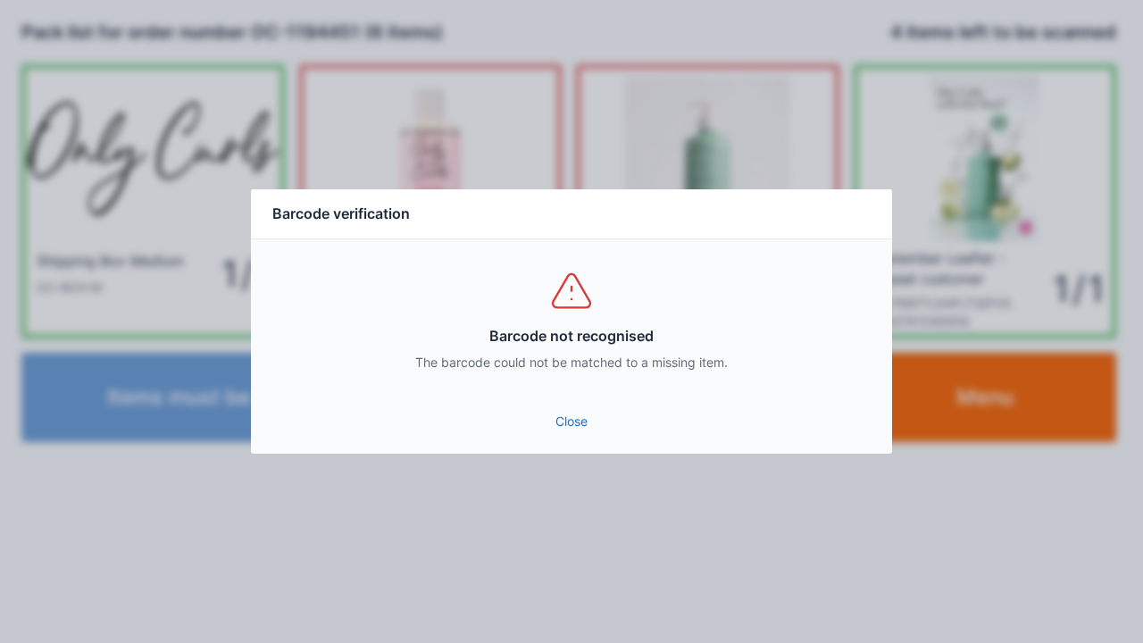
click at [582, 429] on link "Close" at bounding box center [571, 421] width 613 height 32
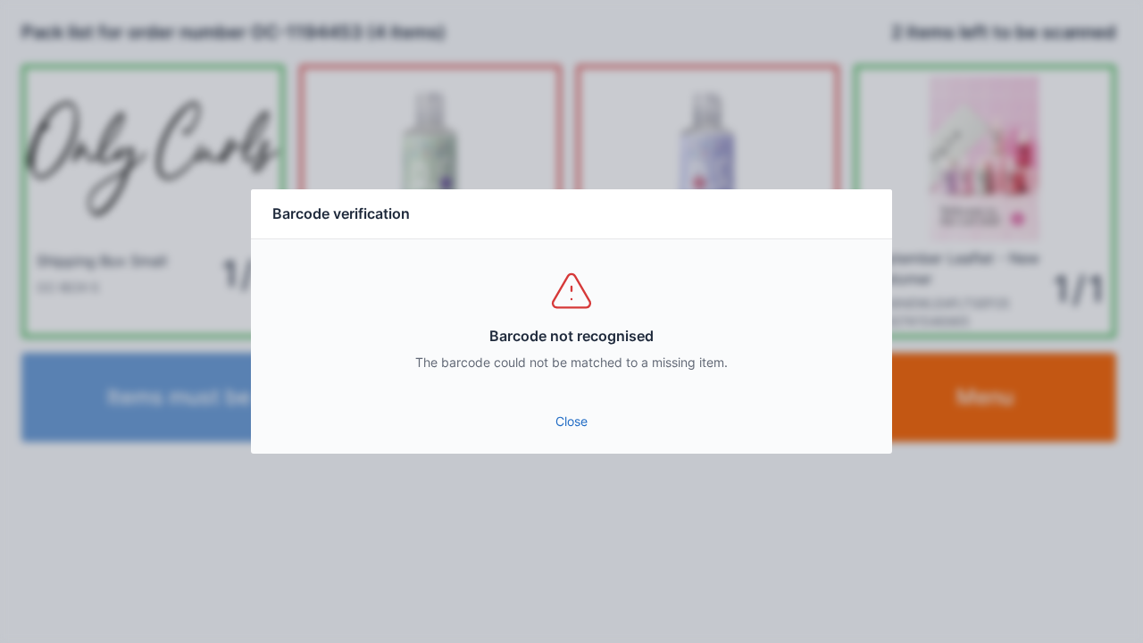
click at [578, 450] on div "Close" at bounding box center [571, 427] width 641 height 54
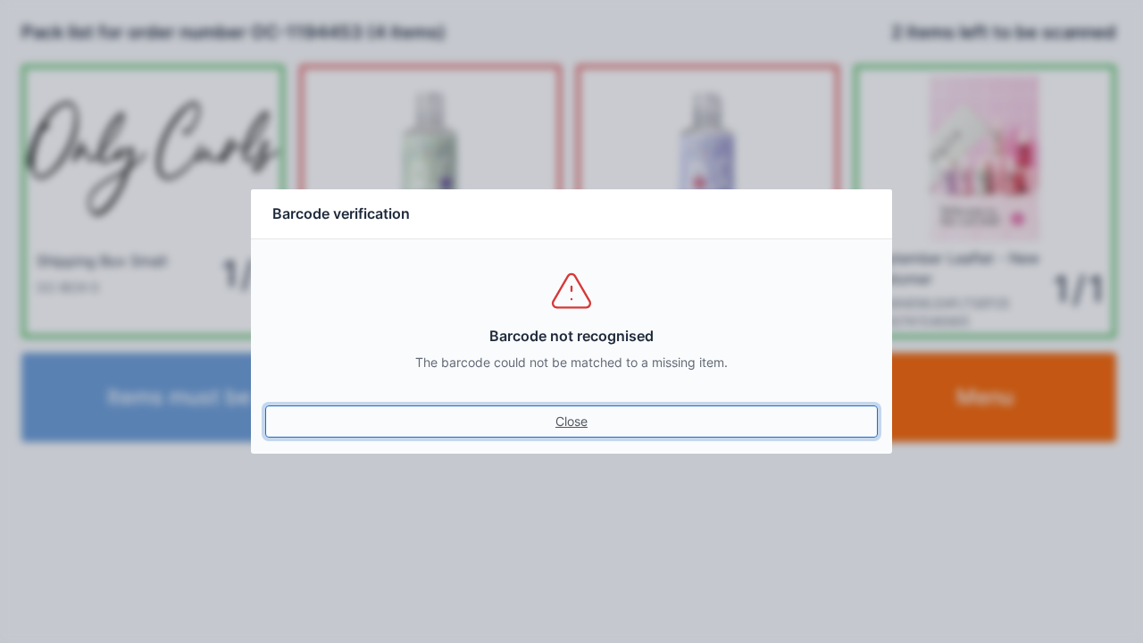
click at [541, 436] on link "Close" at bounding box center [571, 421] width 613 height 32
click at [572, 414] on link "Close" at bounding box center [571, 421] width 613 height 32
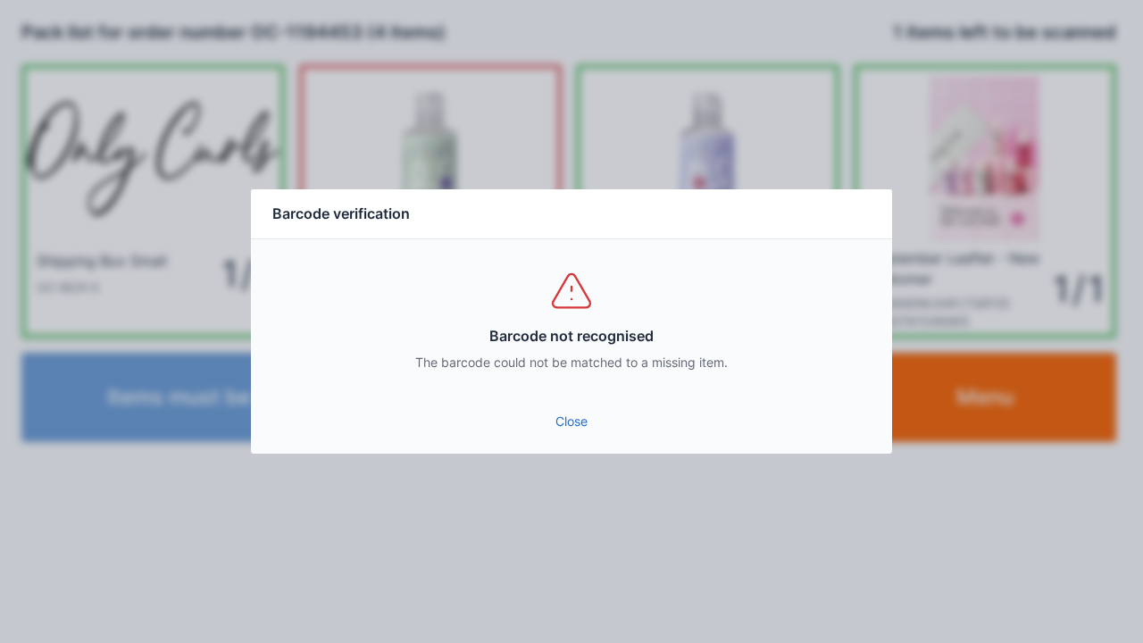
click at [565, 434] on link "Close" at bounding box center [571, 421] width 613 height 32
click at [543, 427] on link "Close" at bounding box center [571, 421] width 613 height 32
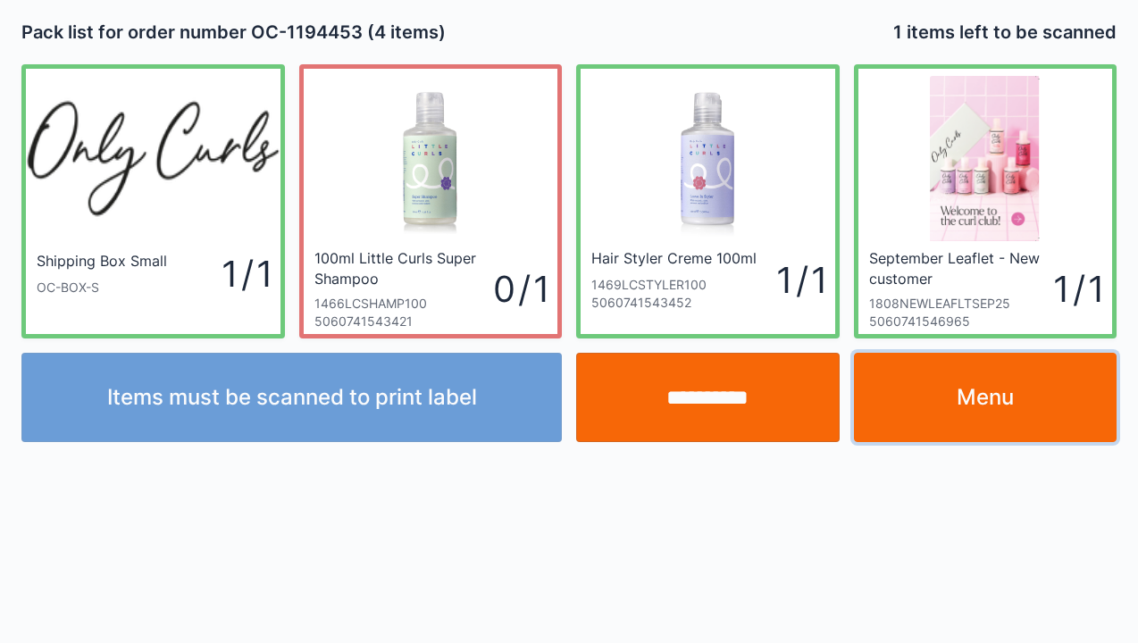
click at [941, 425] on link "Menu" at bounding box center [985, 397] width 263 height 89
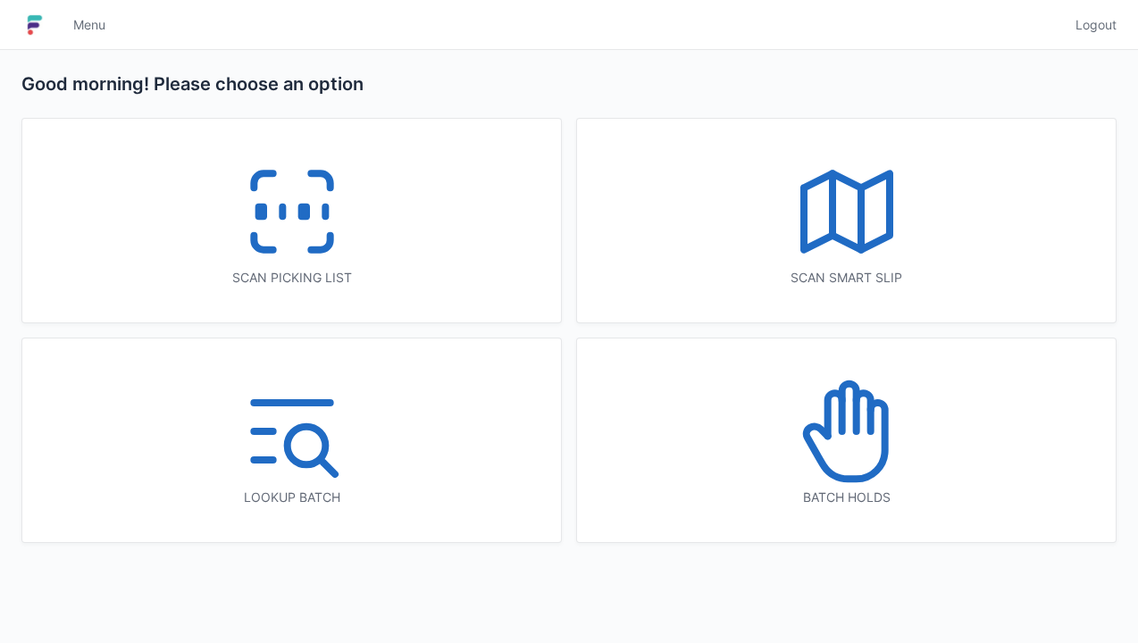
click at [286, 232] on icon at bounding box center [292, 212] width 114 height 114
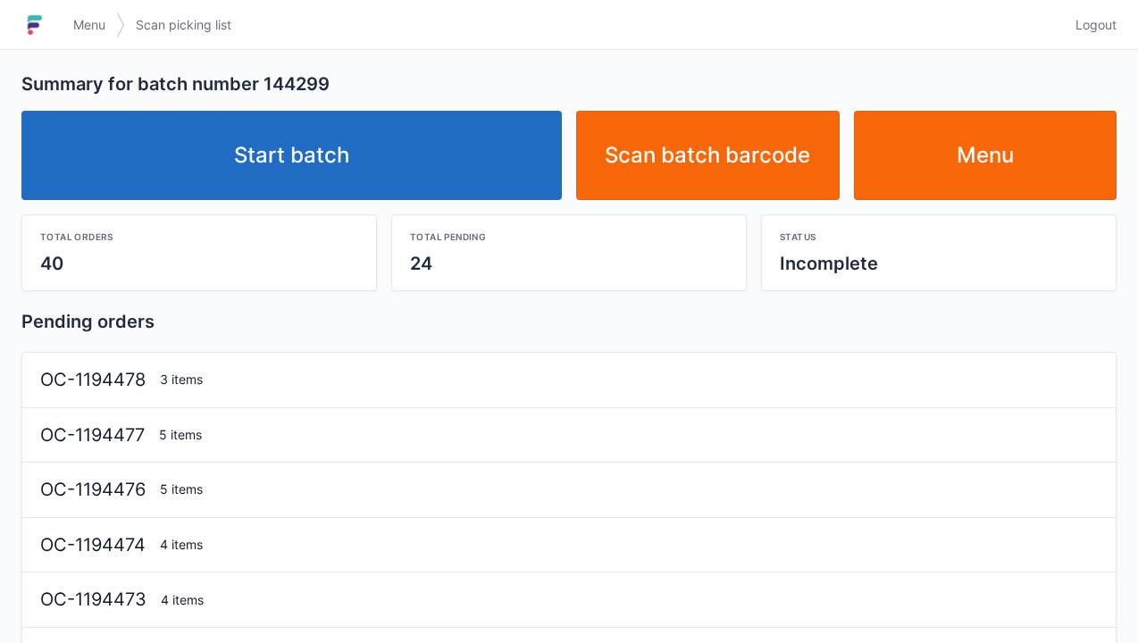
click at [323, 154] on link "Start batch" at bounding box center [291, 155] width 540 height 89
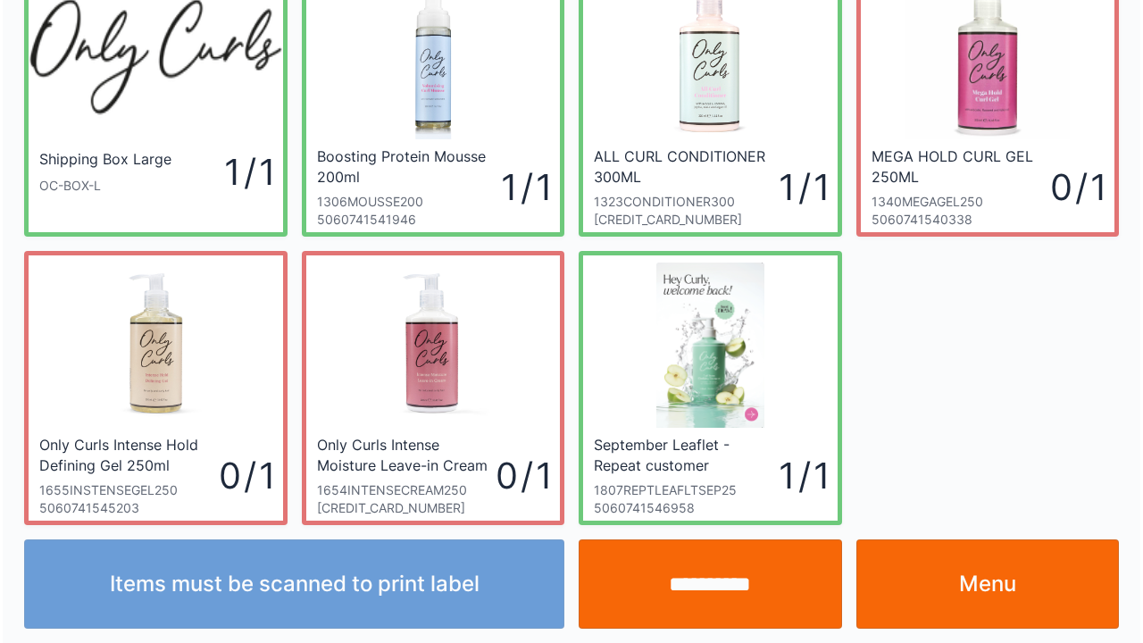
scroll to position [104, 0]
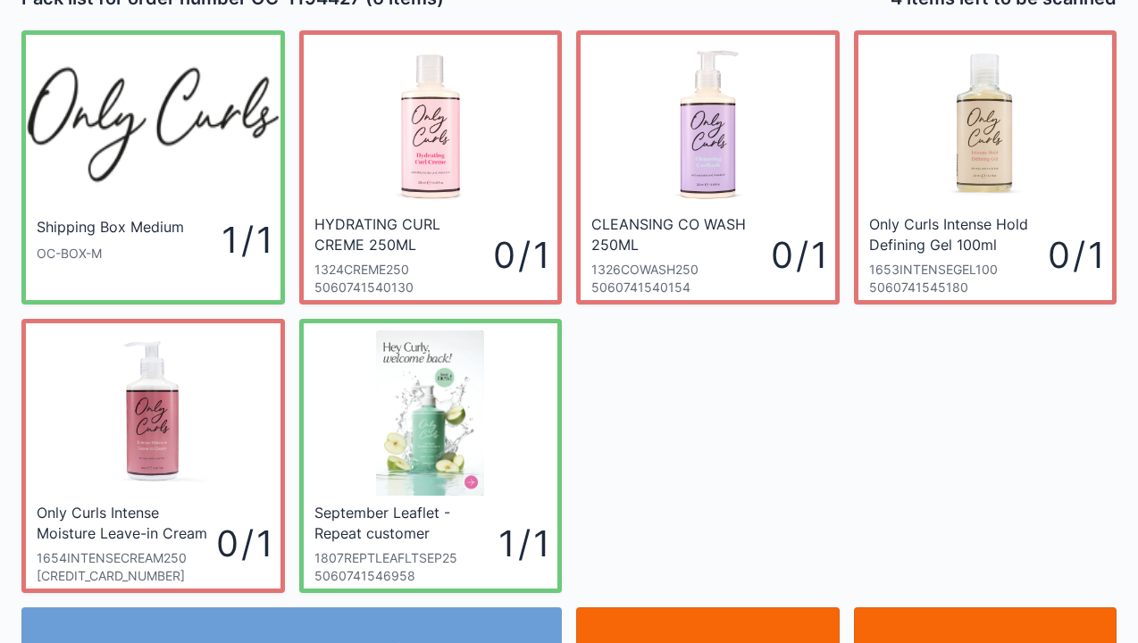
scroll to position [36, 0]
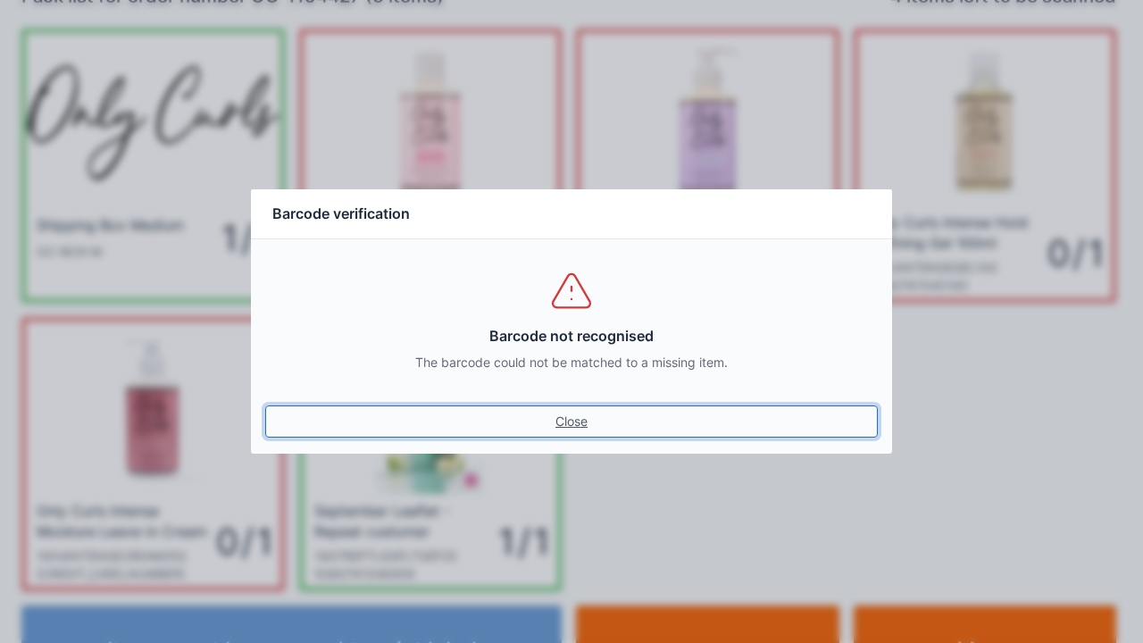
click at [576, 433] on link "Close" at bounding box center [571, 421] width 613 height 32
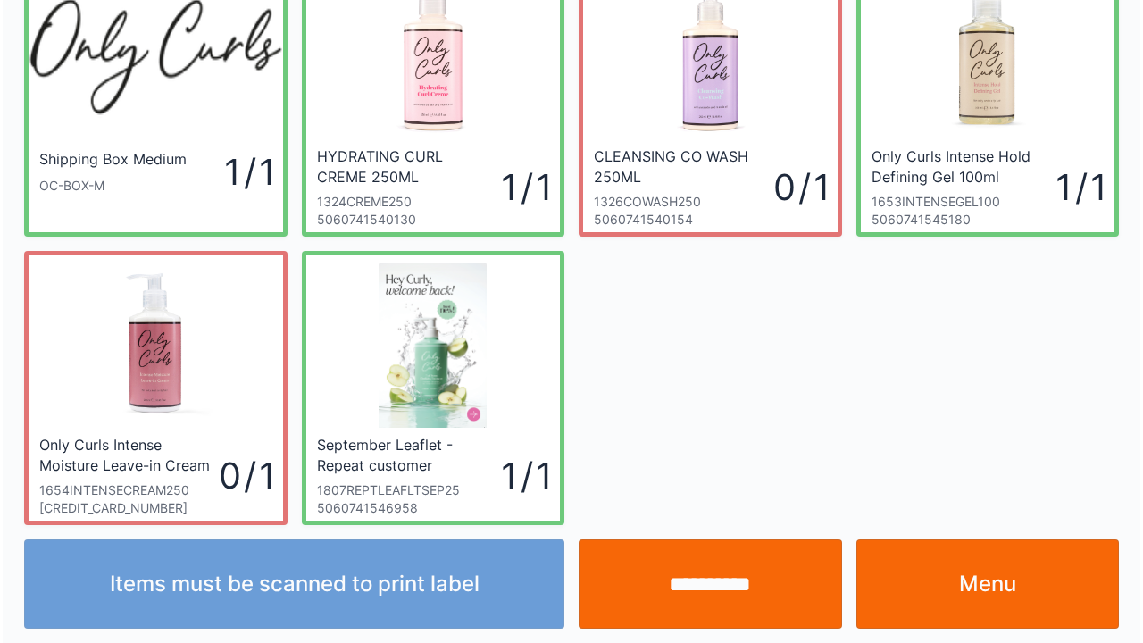
scroll to position [104, 0]
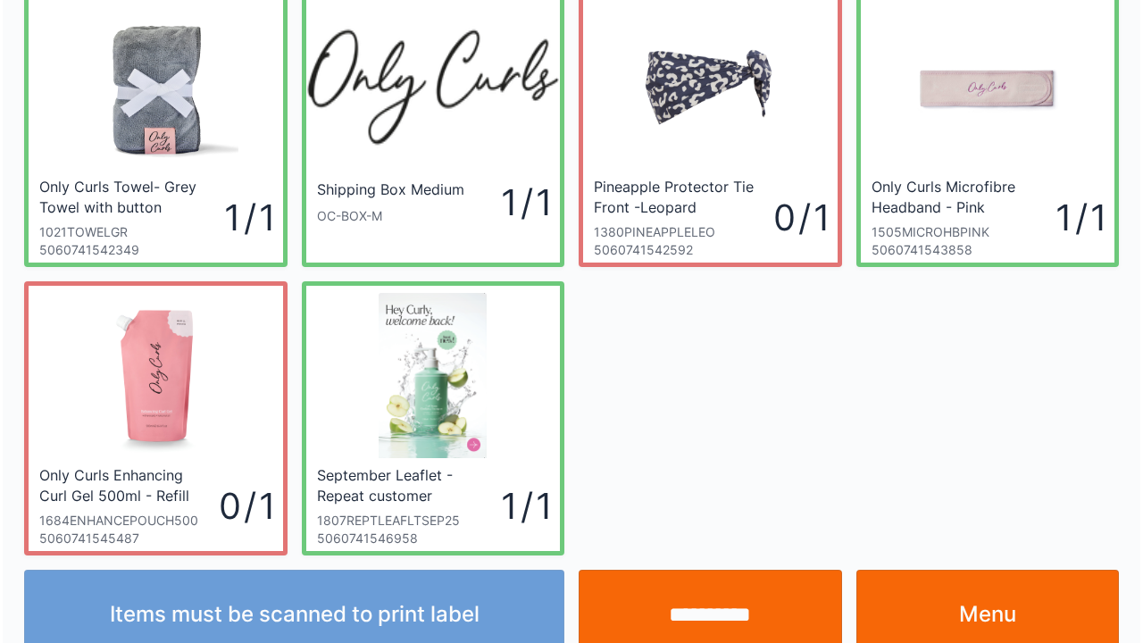
scroll to position [104, 0]
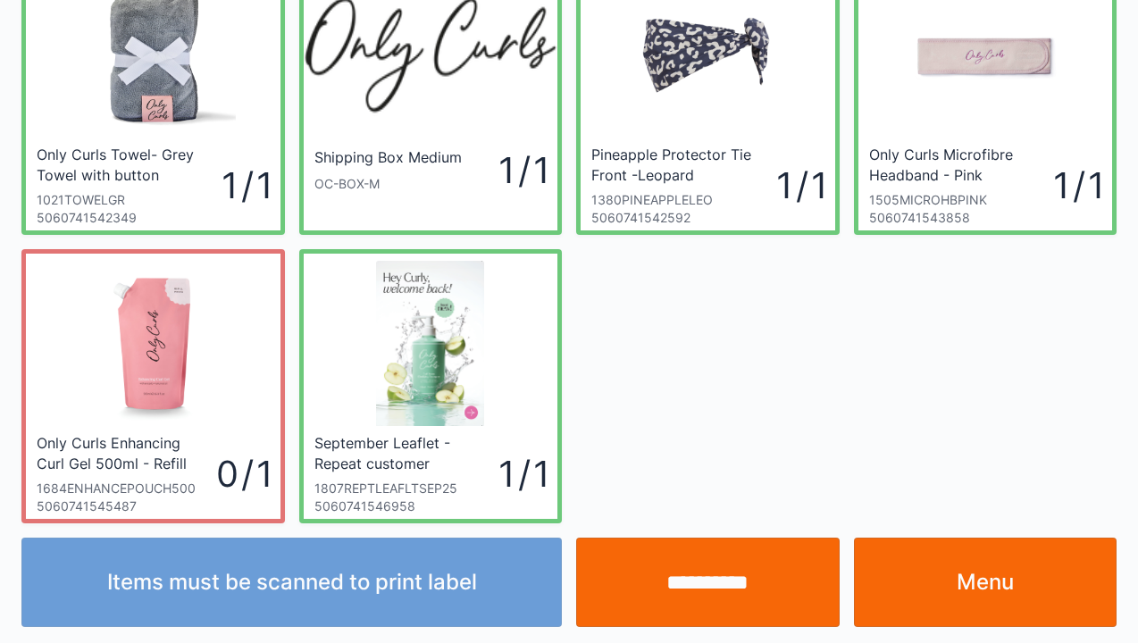
click at [683, 581] on input "**********" at bounding box center [707, 582] width 263 height 89
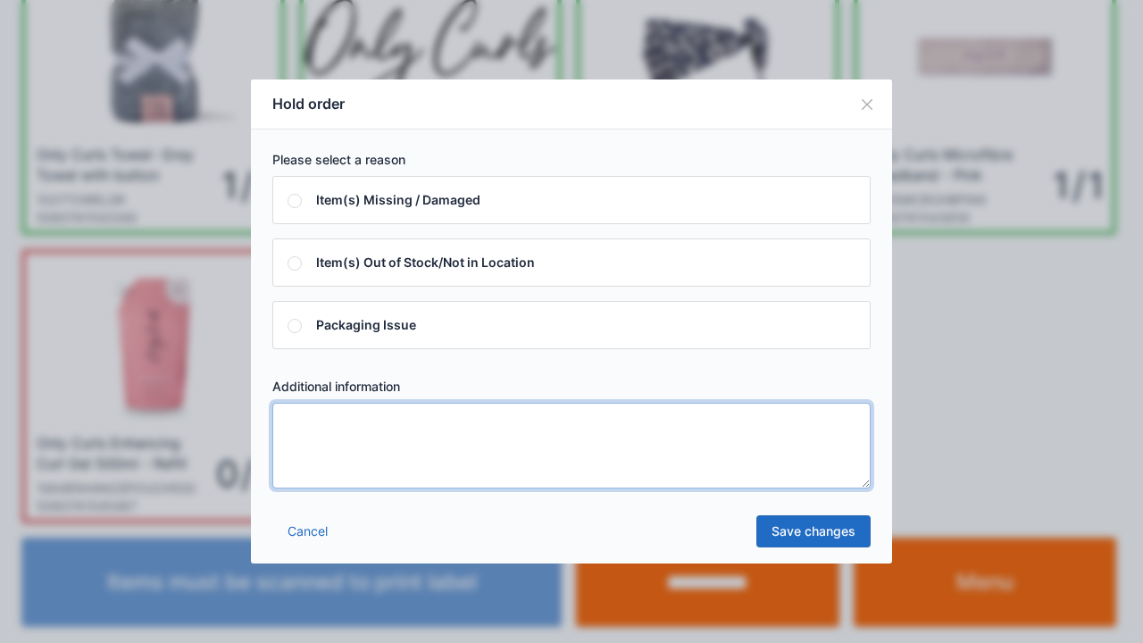
click at [320, 444] on textarea at bounding box center [571, 446] width 598 height 86
type textarea "*****"
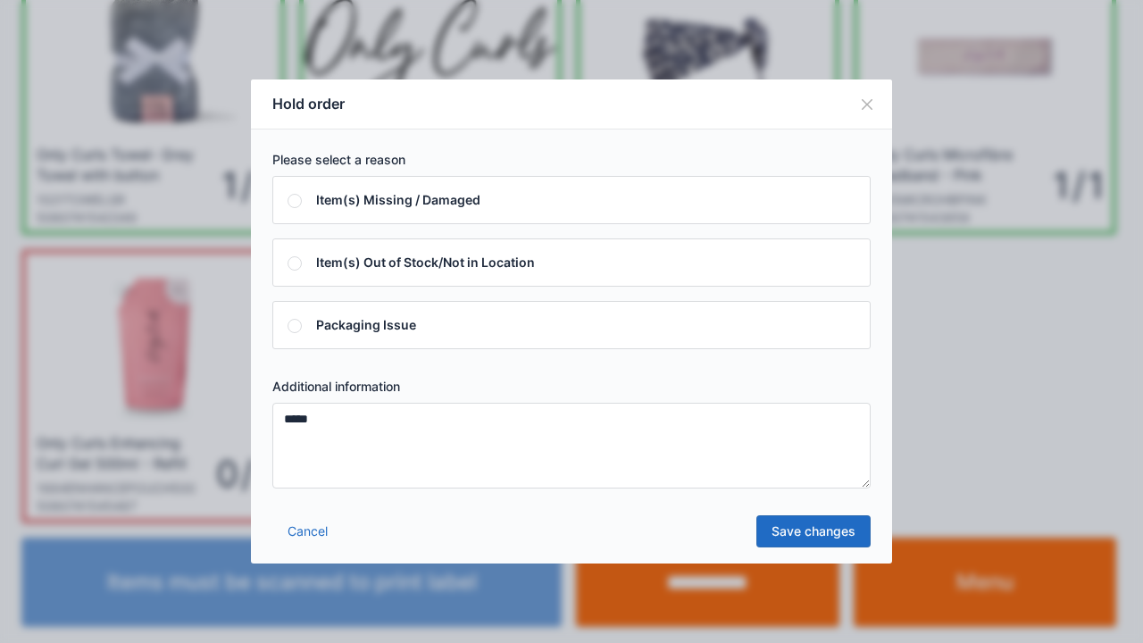
click at [812, 541] on link "Save changes" at bounding box center [813, 531] width 114 height 32
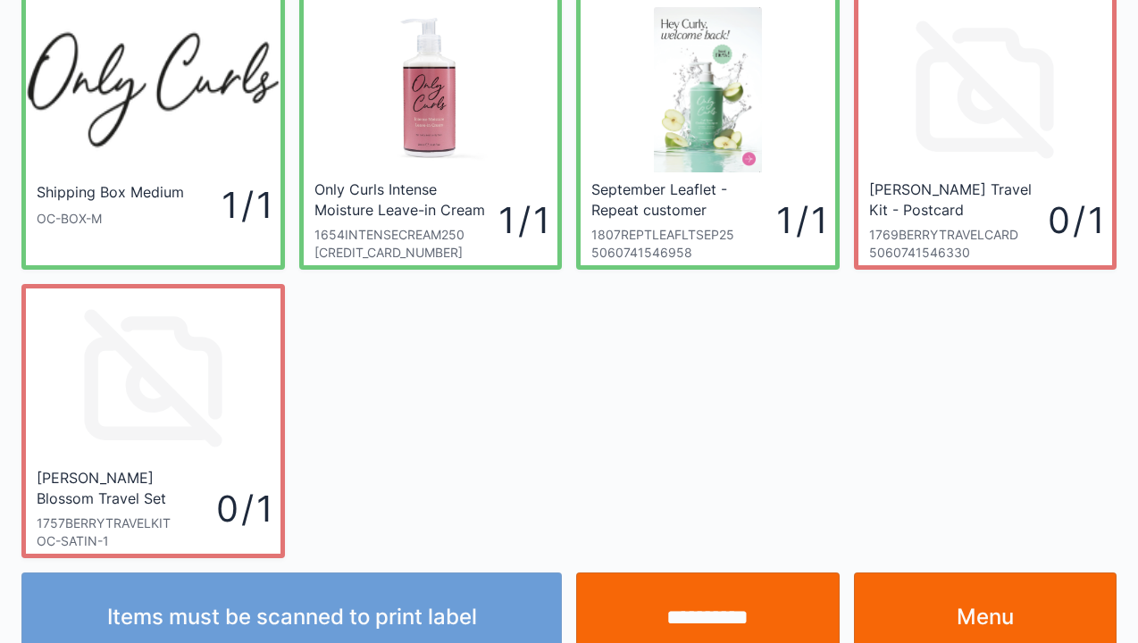
scroll to position [71, 0]
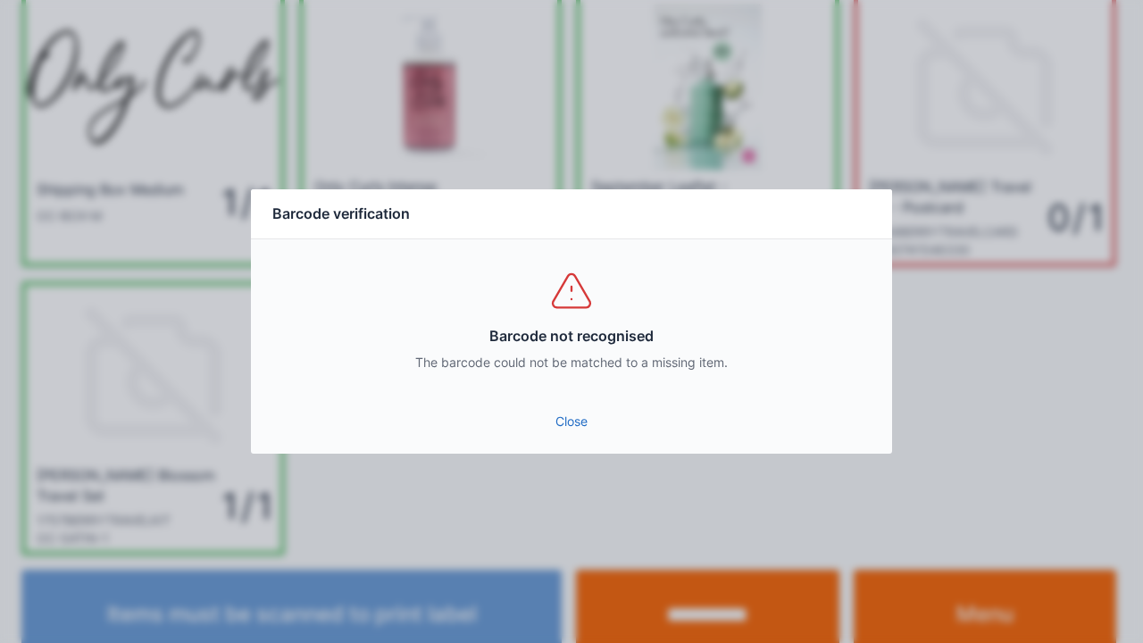
click at [581, 433] on link "Close" at bounding box center [571, 421] width 613 height 32
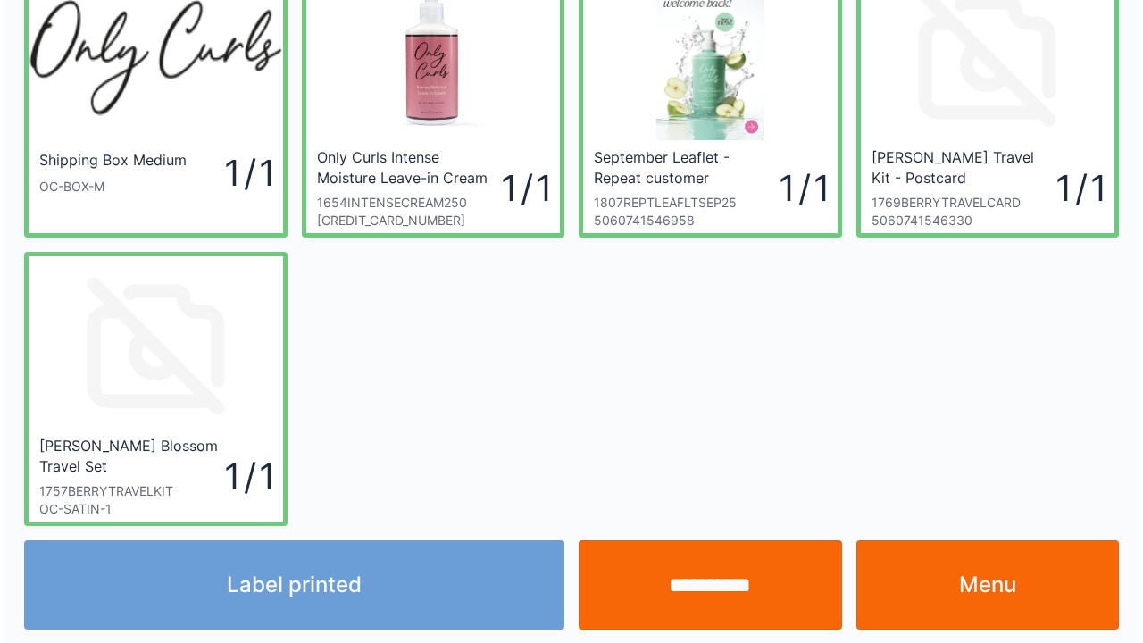
scroll to position [104, 0]
